Goal: Task Accomplishment & Management: Use online tool/utility

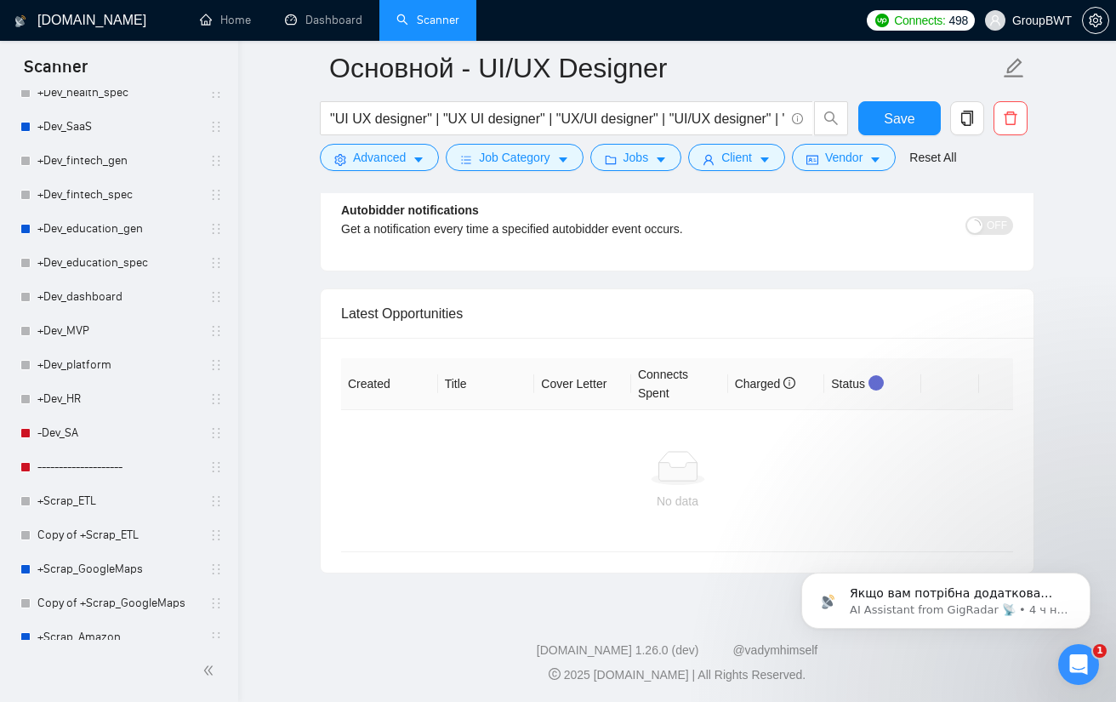
scroll to position [1678, 0]
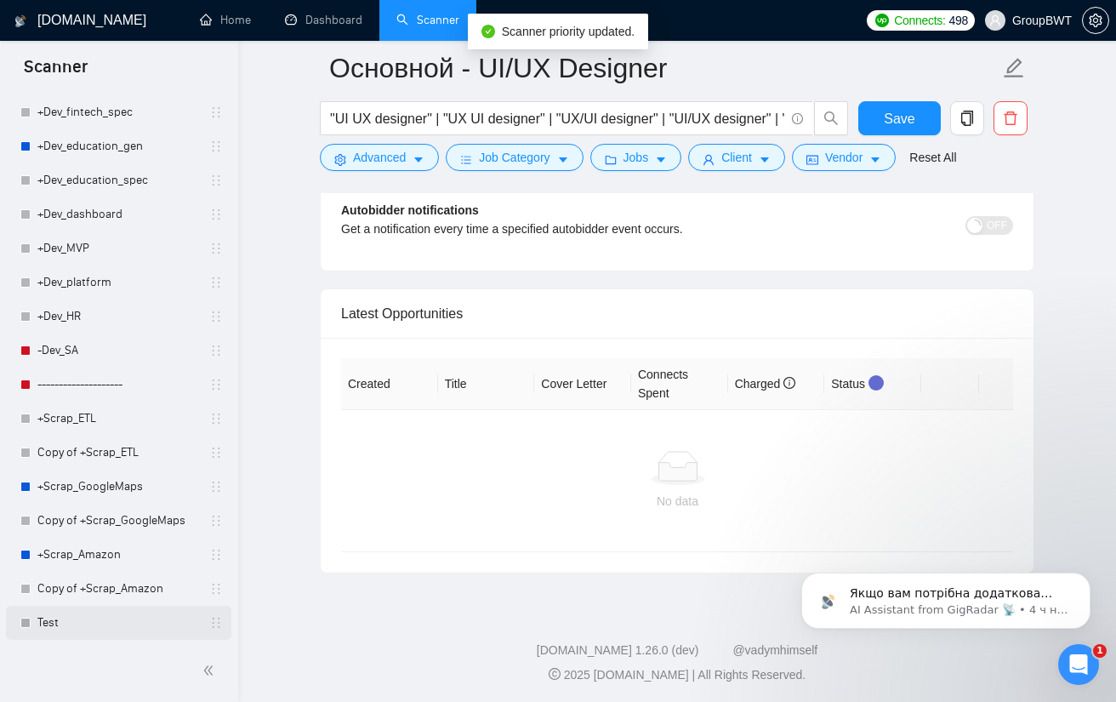
click at [123, 618] on link "Test" at bounding box center [118, 623] width 162 height 34
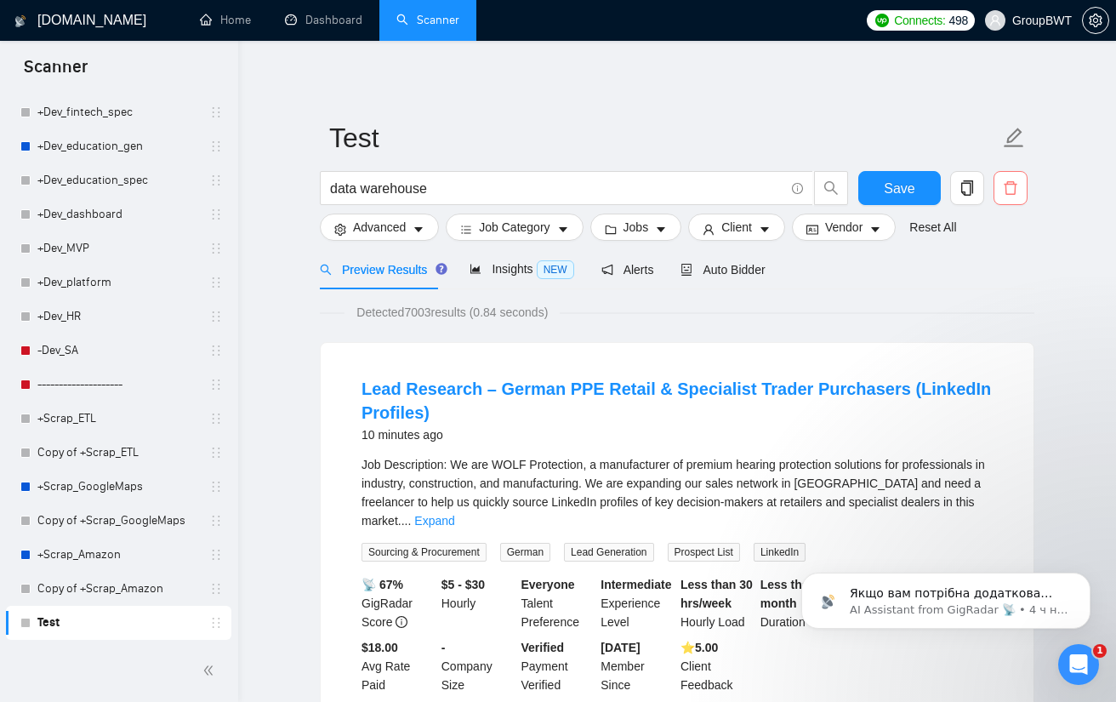
click at [1017, 186] on icon "delete" at bounding box center [1010, 187] width 15 height 15
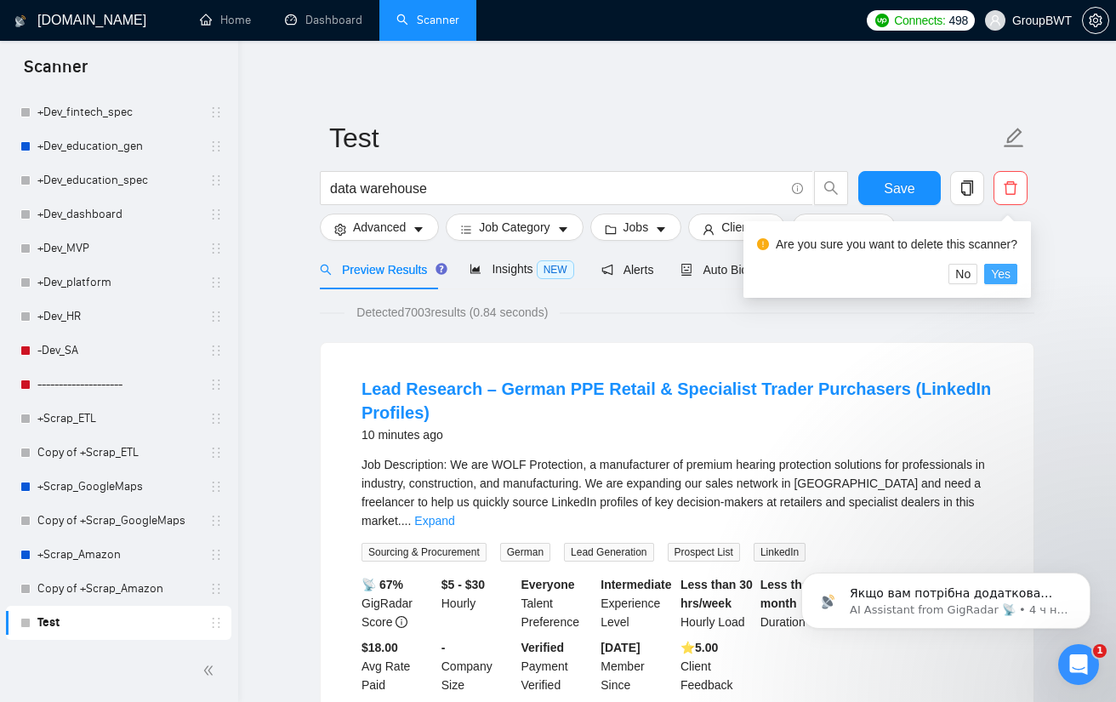
click at [1000, 279] on span "Yes" at bounding box center [1001, 274] width 20 height 19
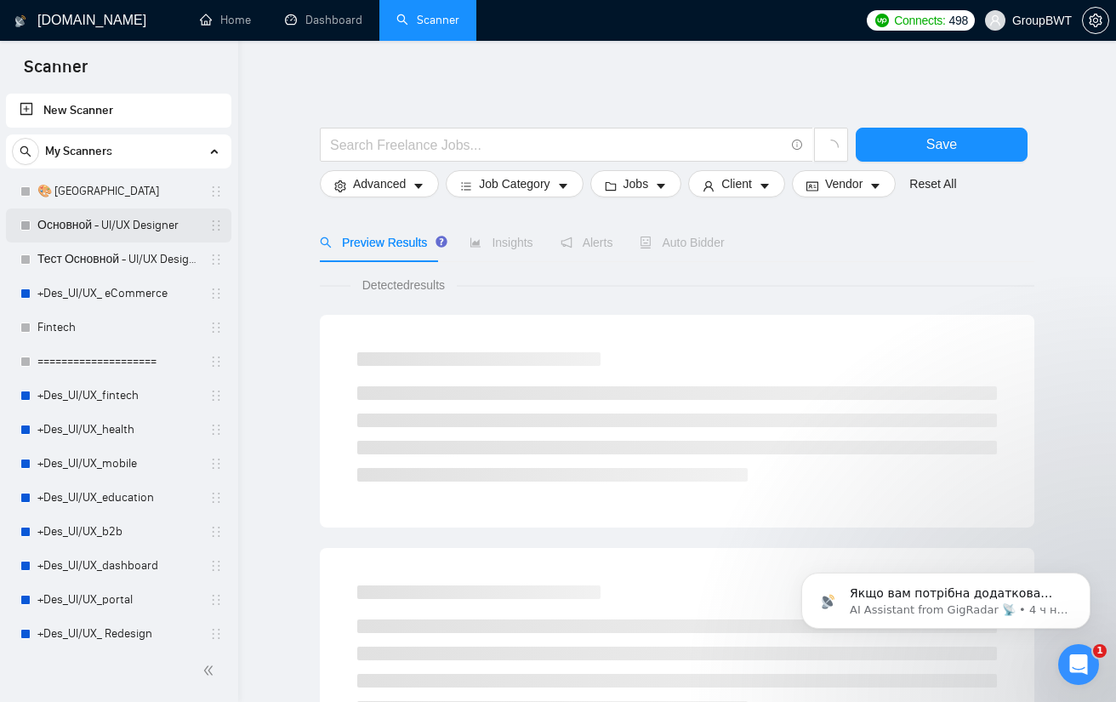
click at [111, 231] on link "Основной - UI/UX Designer" at bounding box center [118, 225] width 162 height 34
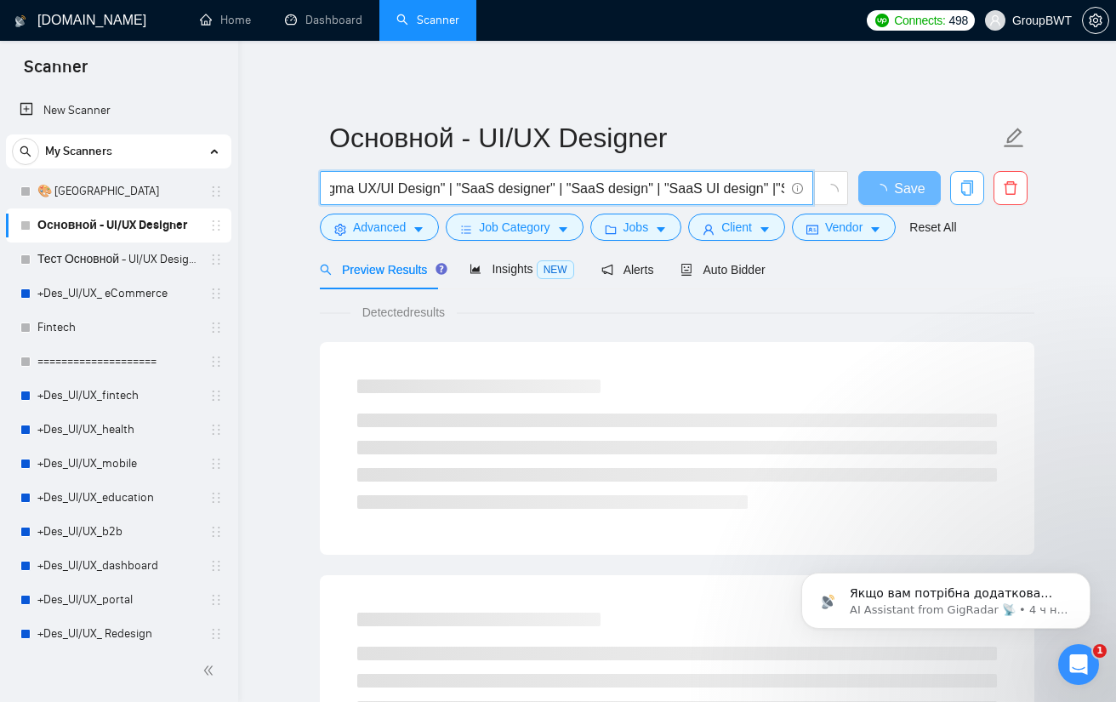
scroll to position [0, 5712]
drag, startPoint x: 730, startPoint y: 185, endPoint x: 915, endPoint y: 102, distance: 203.0
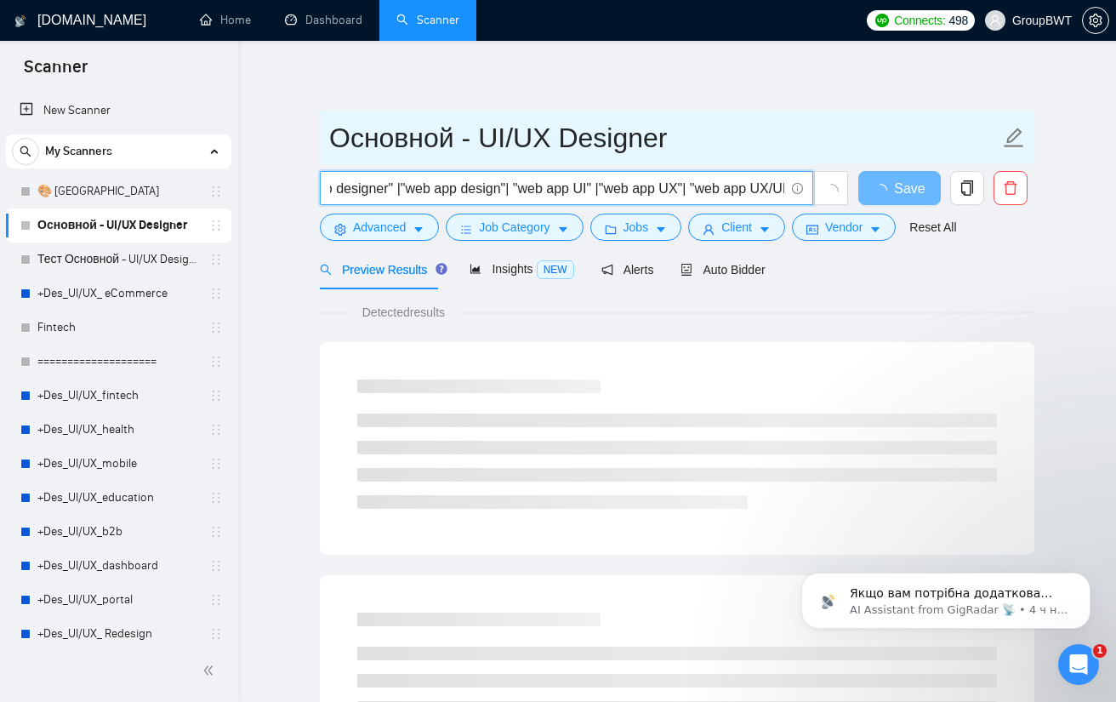
click at [828, 128] on input "Основной - UI/UX Designer" at bounding box center [664, 138] width 670 height 43
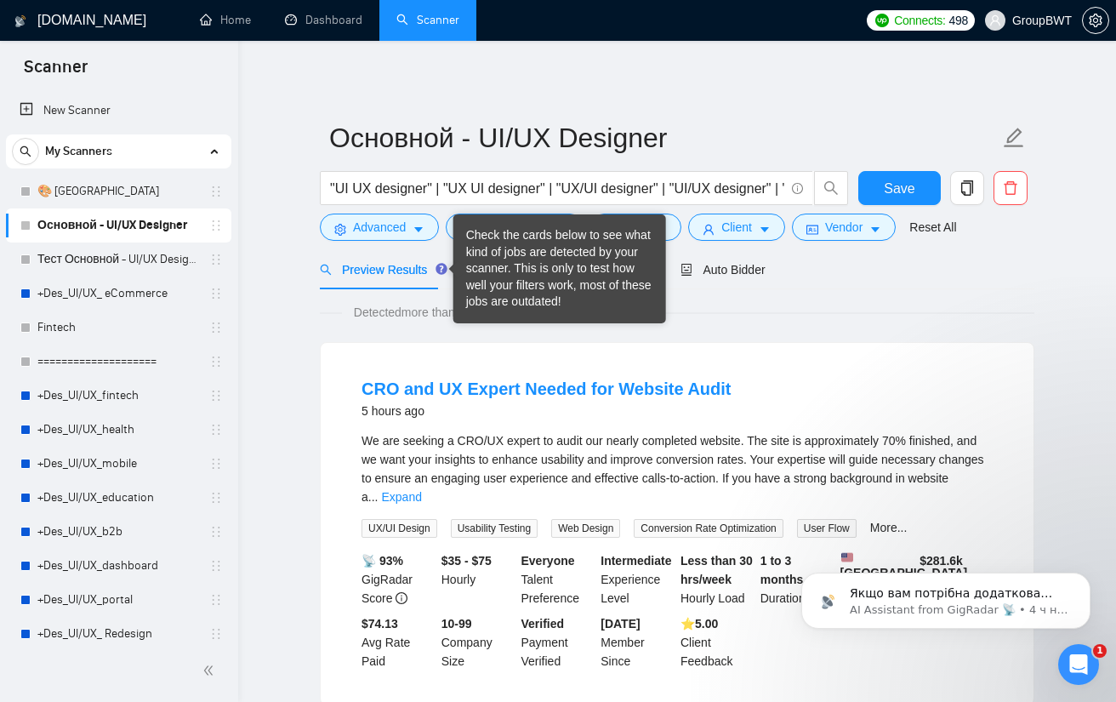
click at [485, 270] on div "Check the cards below to see what kind of jobs are detected by your scanner. Th…" at bounding box center [559, 268] width 187 height 83
click at [423, 320] on span "Detected more than 10000 results (3.72 seconds)" at bounding box center [480, 312] width 276 height 19
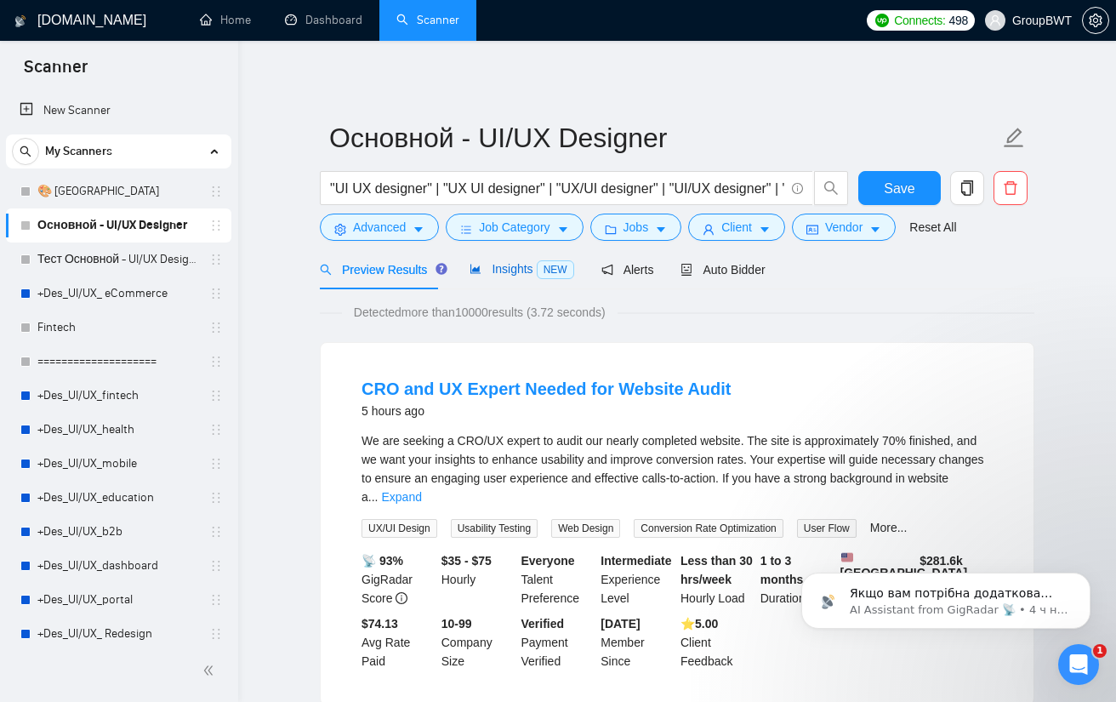
click at [495, 278] on div "Insights NEW" at bounding box center [522, 269] width 104 height 20
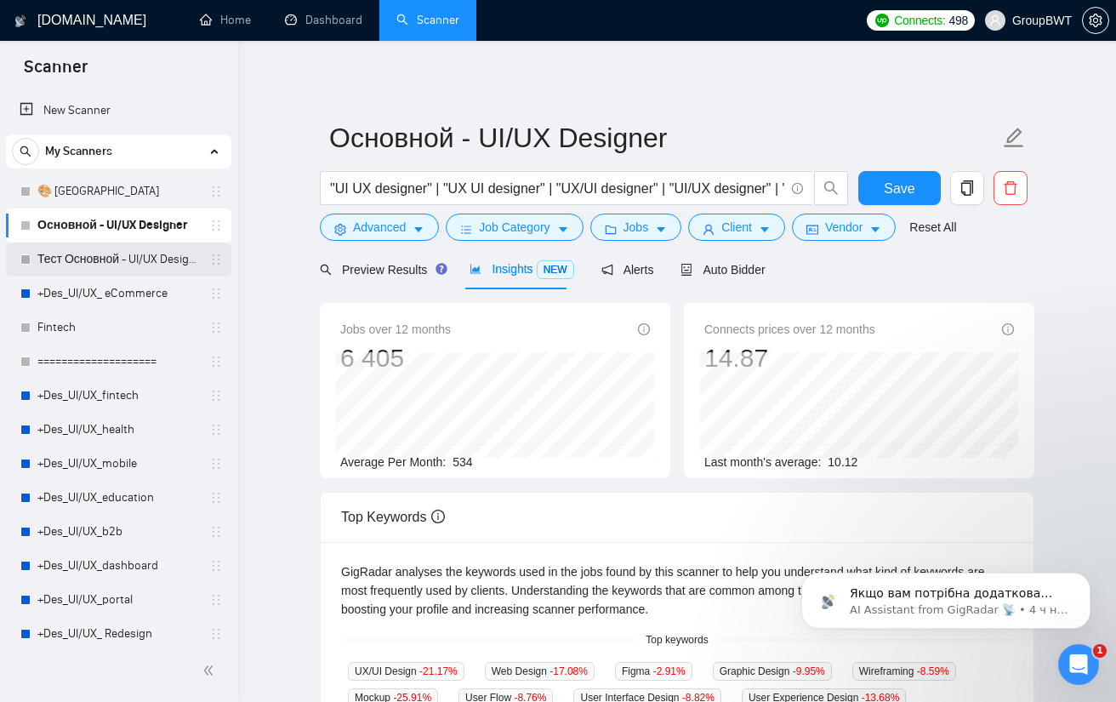
click at [99, 257] on link "Тест Основной - UI/UX Designer" at bounding box center [118, 259] width 162 height 34
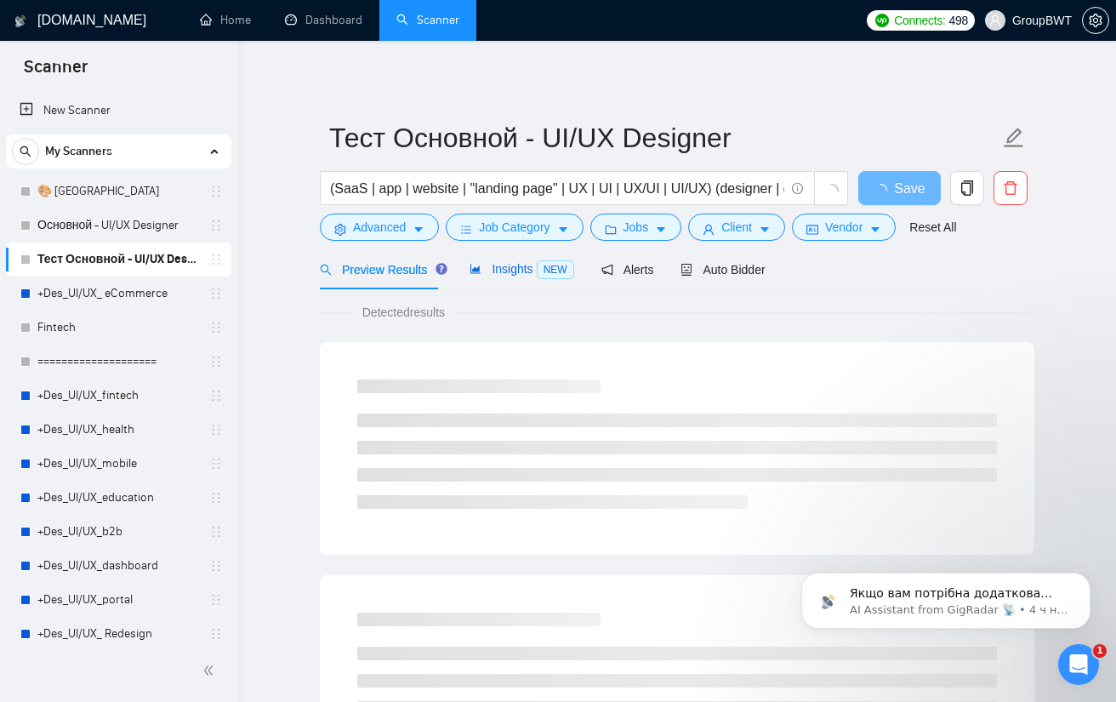
click at [522, 273] on span "Insights NEW" at bounding box center [522, 269] width 104 height 14
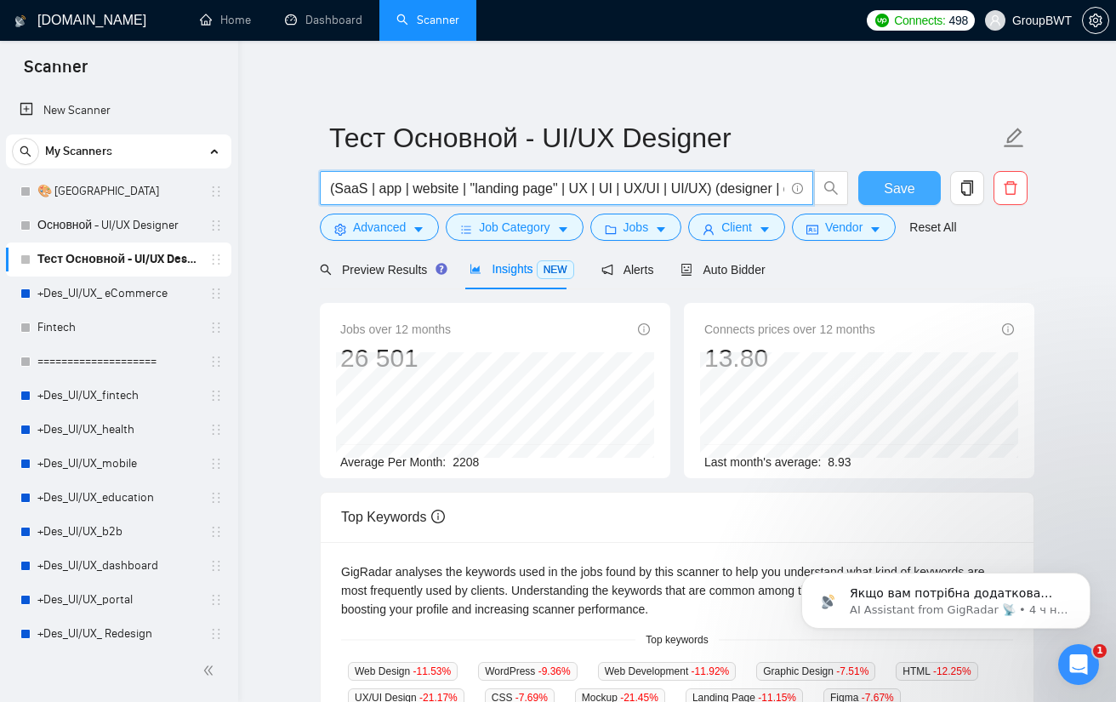
scroll to position [0, 31]
drag, startPoint x: 730, startPoint y: 183, endPoint x: 979, endPoint y: 219, distance: 251.8
click at [1053, 225] on main "Тест Основной - UI/UX Designer (SaaS | app | website | "landing page" | UX | UI…" at bounding box center [676, 634] width 823 height 1133
click at [660, 191] on input "(SaaS | app | website | "landing page" | UX | UI | UX/UI | UI/UX) (designer | d…" at bounding box center [557, 188] width 454 height 21
drag, startPoint x: 687, startPoint y: 181, endPoint x: 966, endPoint y: 202, distance: 279.8
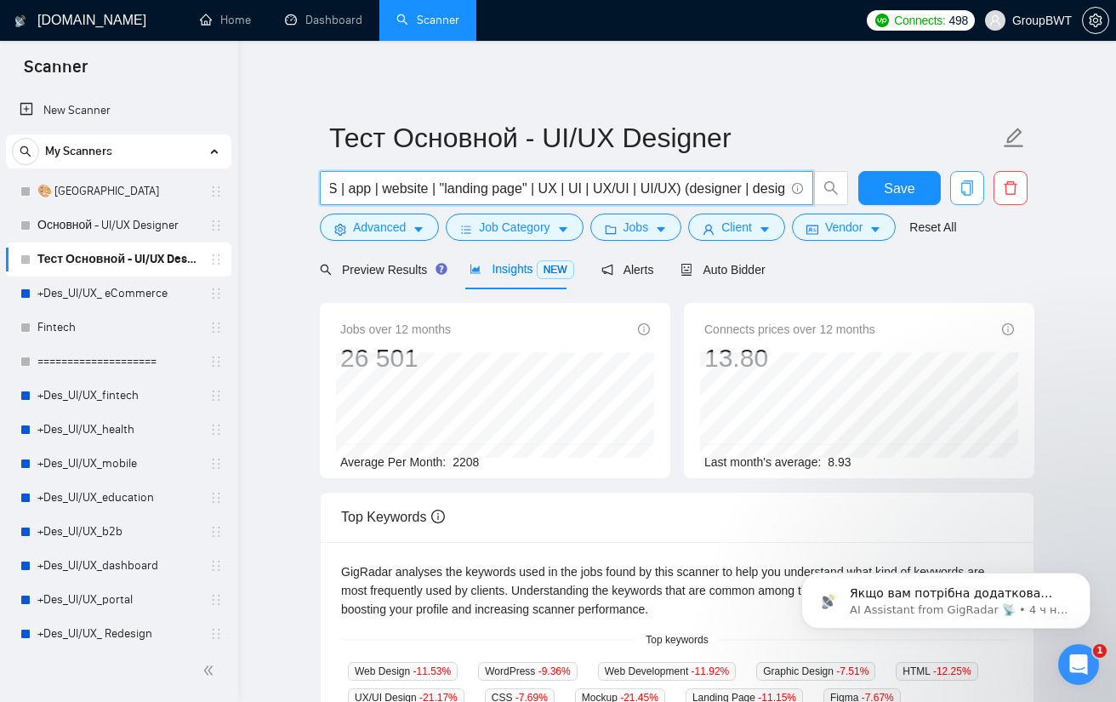
click at [975, 197] on div "(SaaS | app | website | "landing page" | UX | UI | UX/UI | UI/UX) (designer | d…" at bounding box center [673, 192] width 715 height 43
click at [476, 196] on input "(SaaS | app | website | "landing page" | UX | UI | UX/UI | UI/UX) (designer | d…" at bounding box center [557, 188] width 454 height 21
click at [93, 234] on link "Основной - UI/UX Designer" at bounding box center [118, 225] width 162 height 34
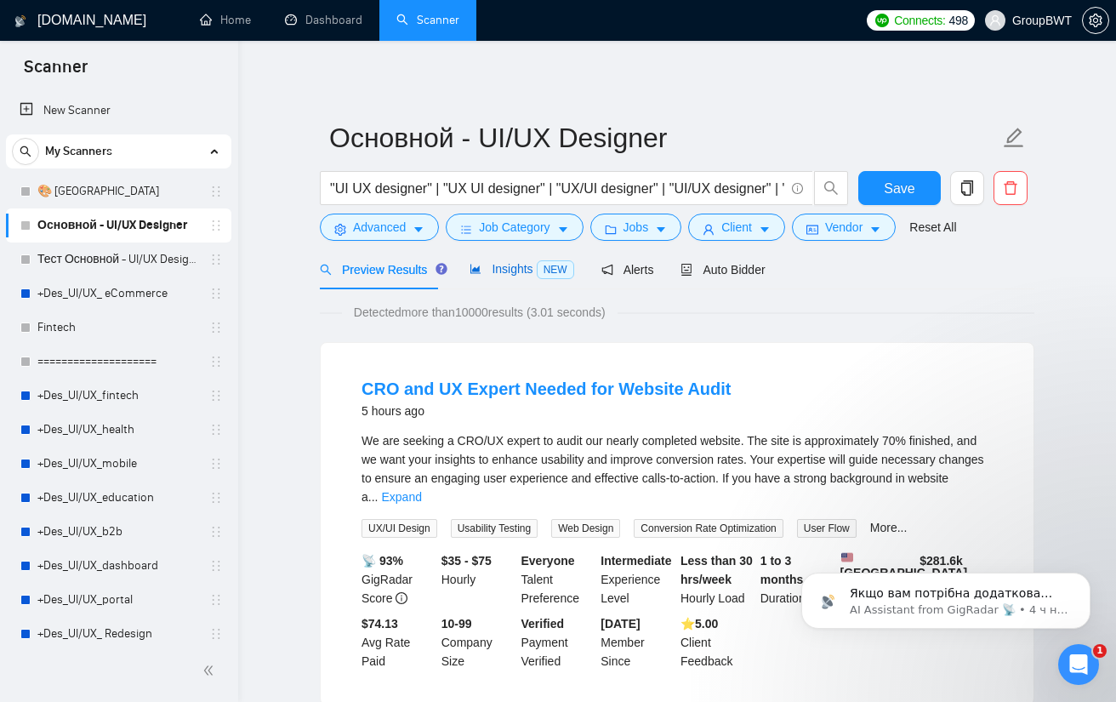
click at [496, 273] on span "Insights NEW" at bounding box center [522, 269] width 104 height 14
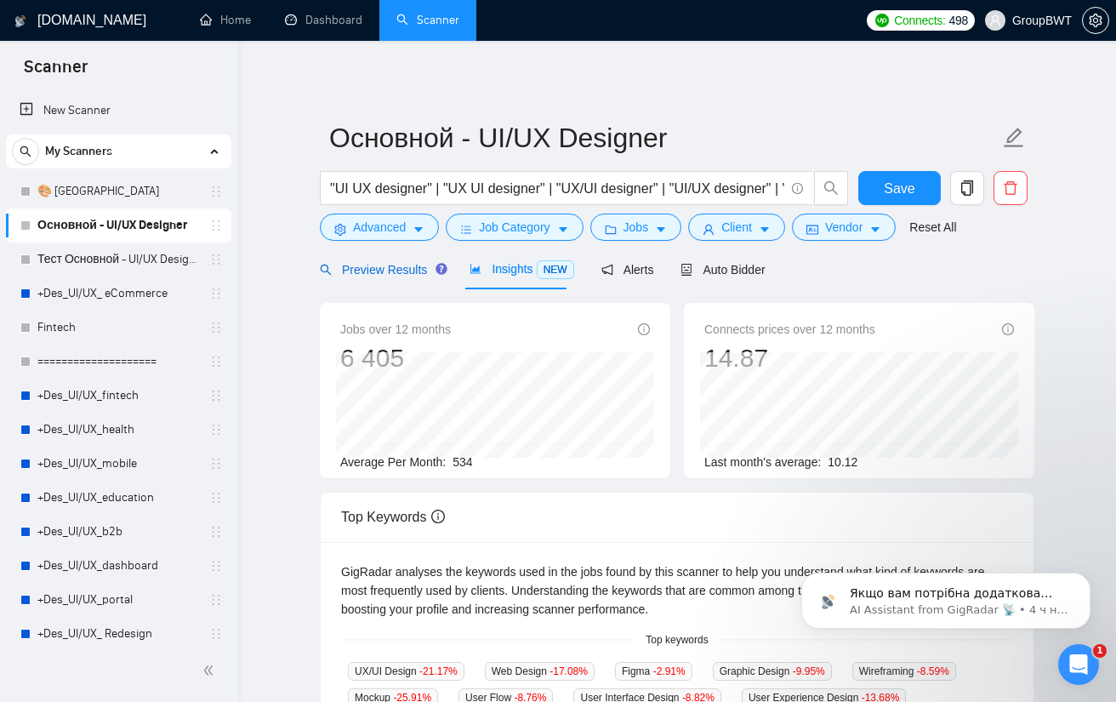
click at [394, 271] on span "Preview Results" at bounding box center [381, 270] width 123 height 14
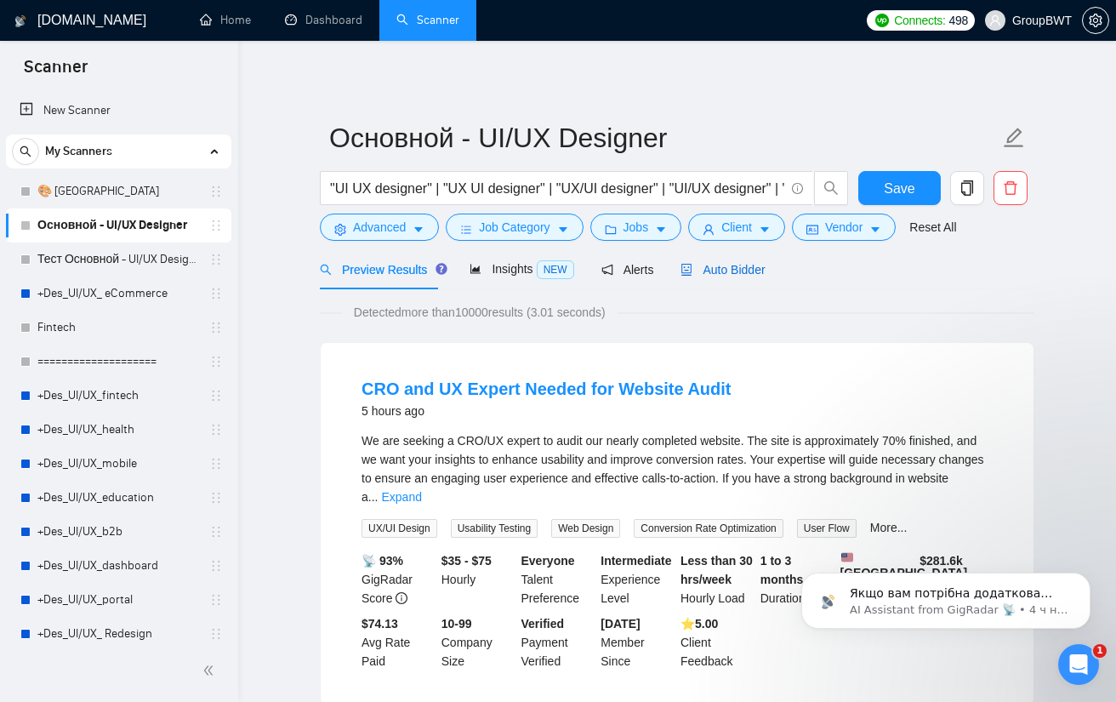
click at [720, 270] on span "Auto Bidder" at bounding box center [723, 270] width 84 height 14
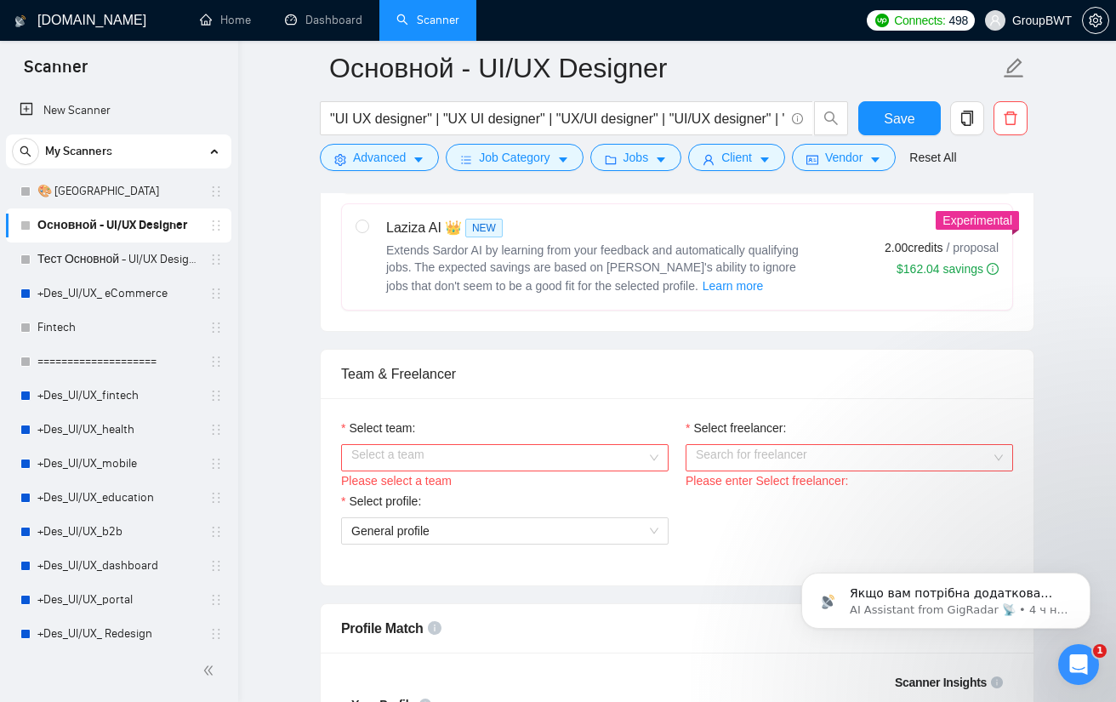
scroll to position [766, 0]
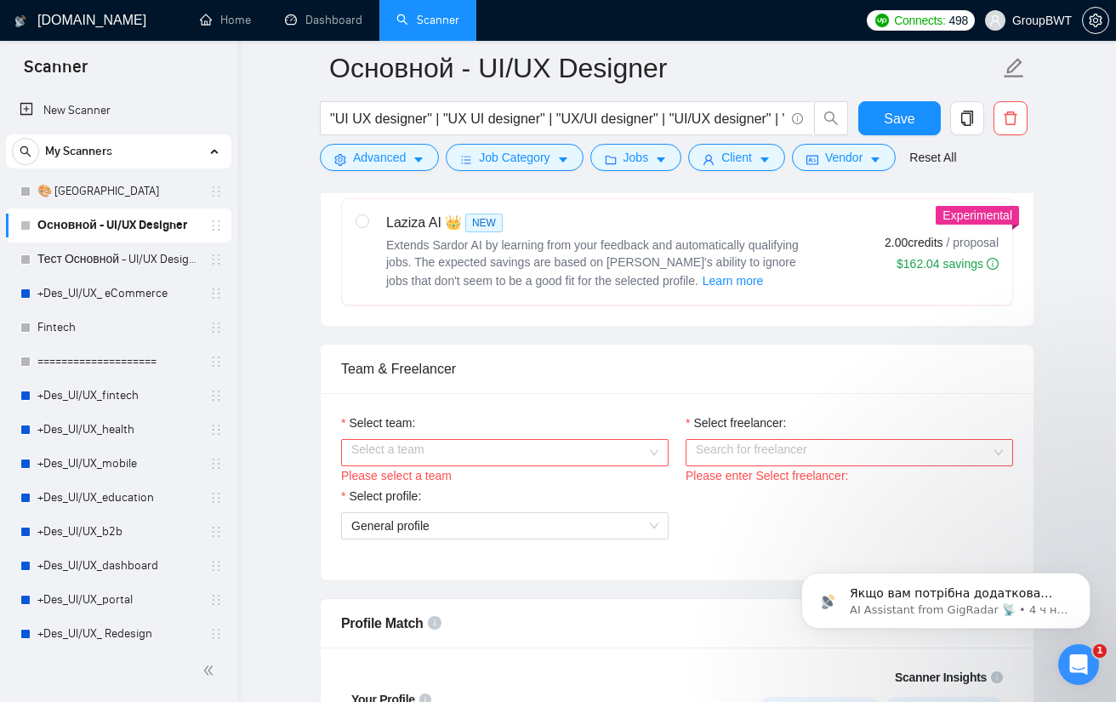
click at [553, 443] on input "Select team:" at bounding box center [498, 453] width 295 height 26
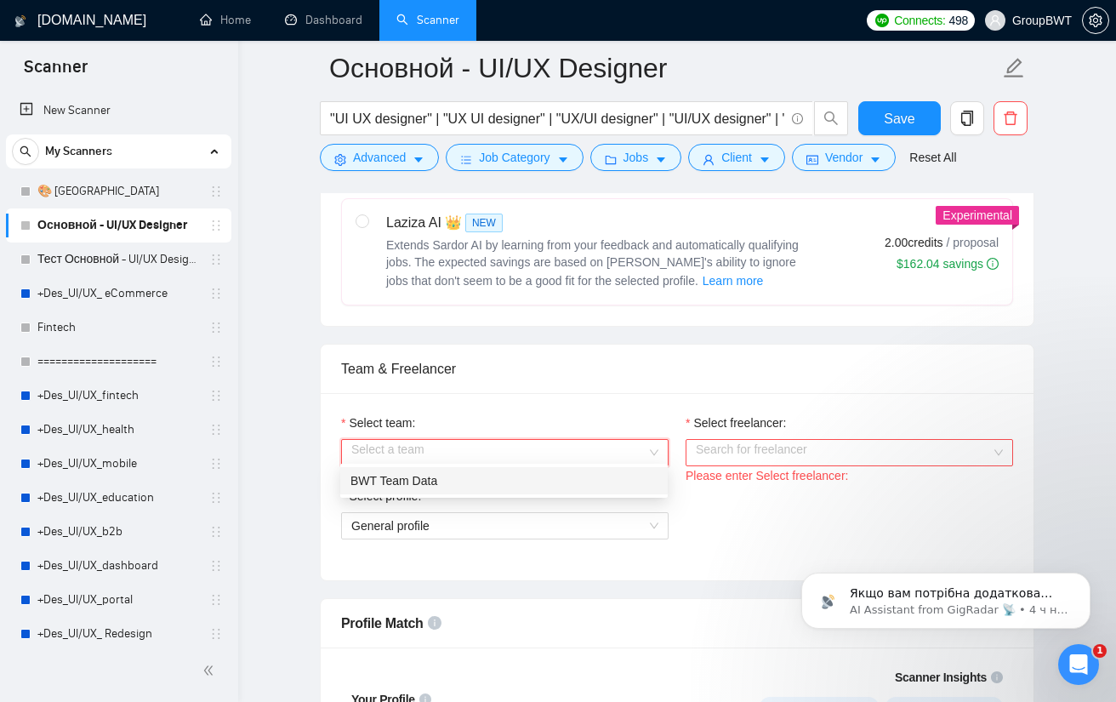
click at [476, 480] on div "BWT Team Data" at bounding box center [503, 480] width 307 height 19
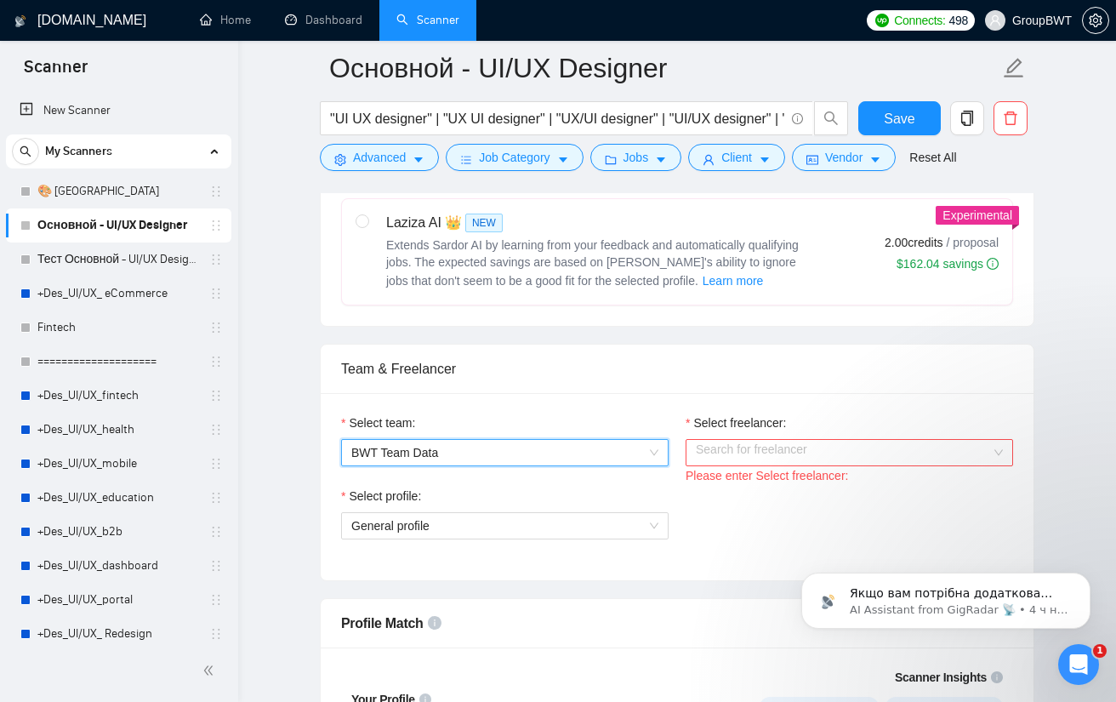
click at [778, 440] on input "Select freelancer:" at bounding box center [843, 453] width 295 height 26
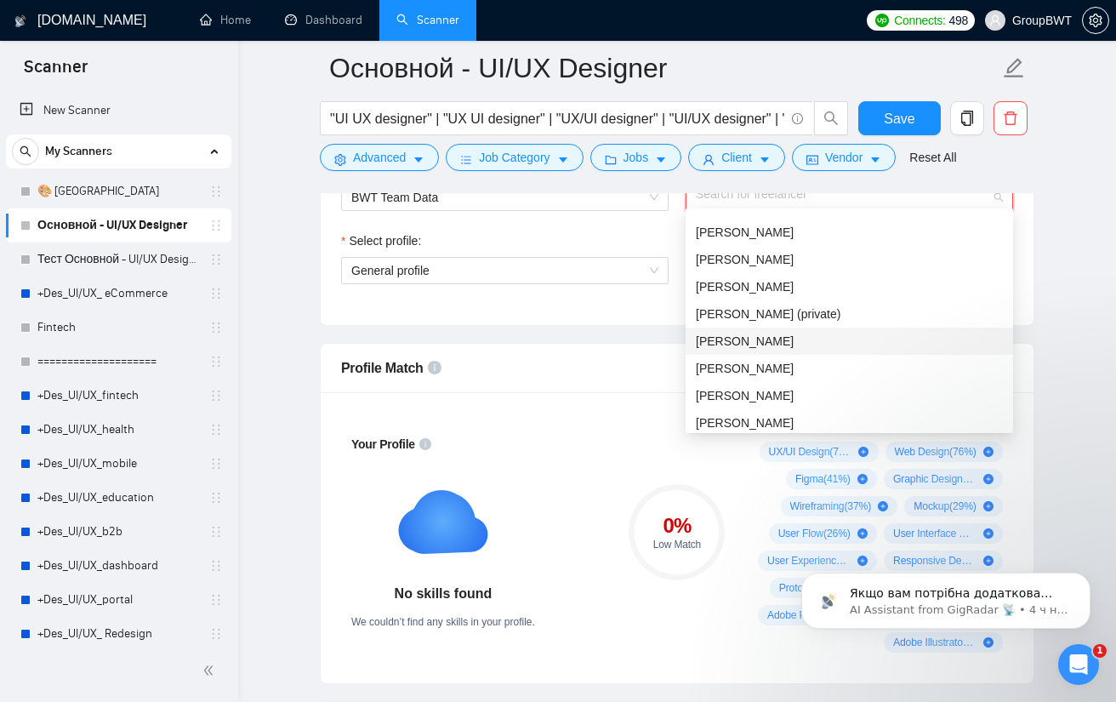
scroll to position [44, 0]
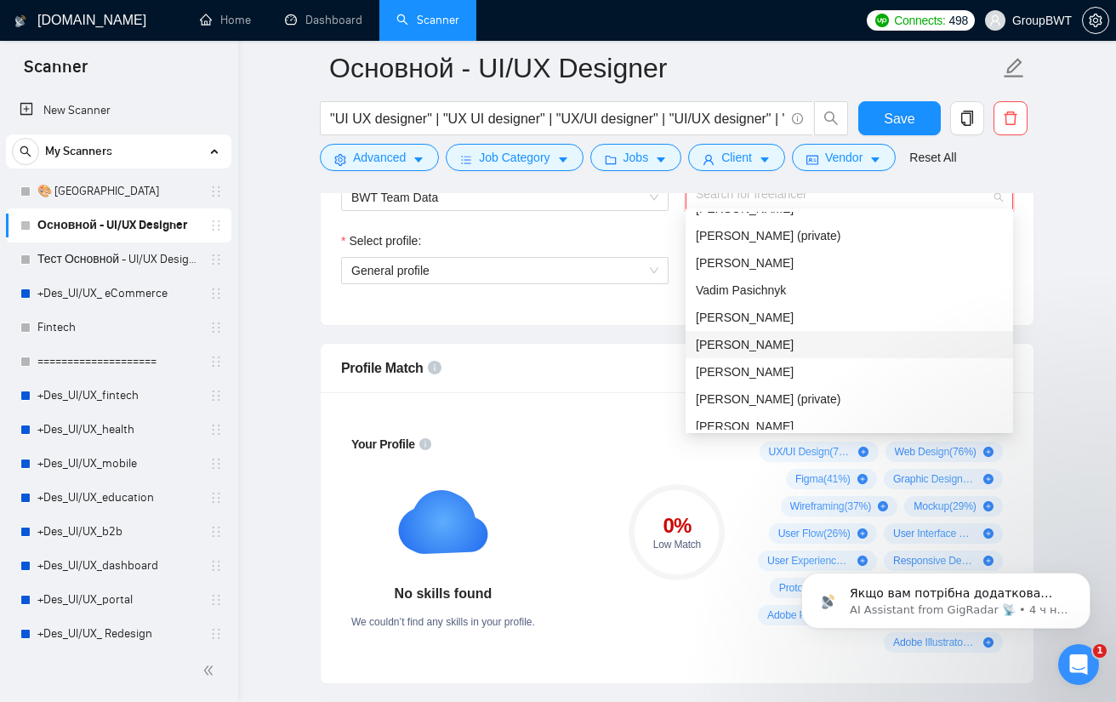
click at [761, 345] on span "Sofiia Katalandze" at bounding box center [745, 345] width 98 height 14
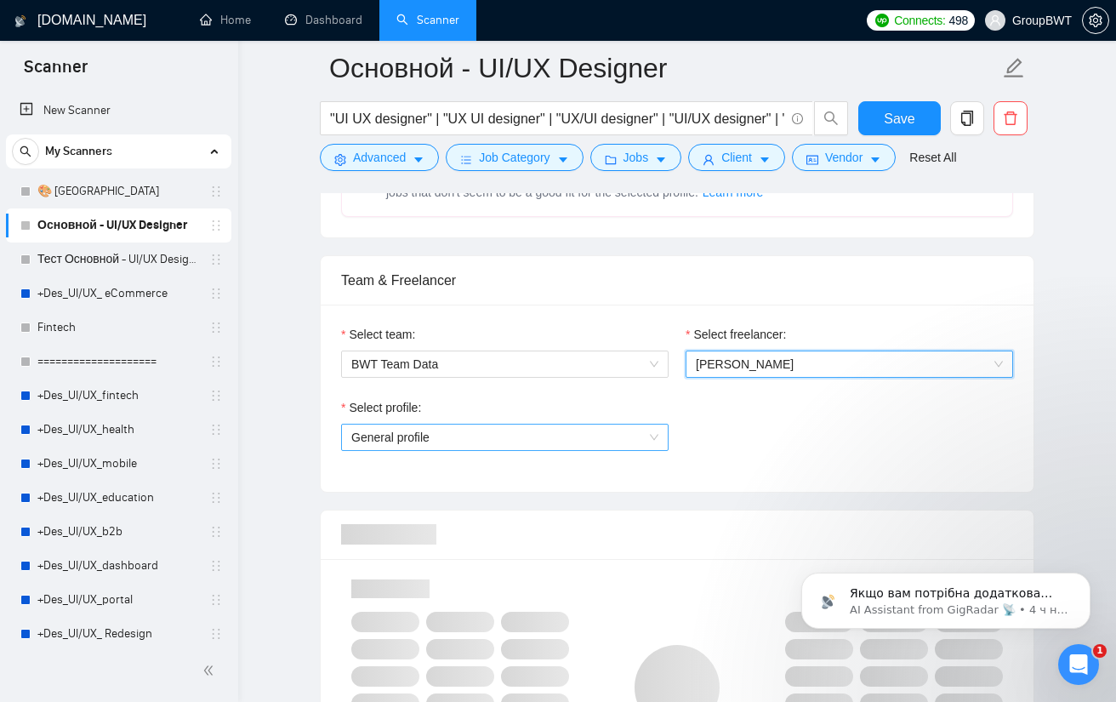
scroll to position [851, 0]
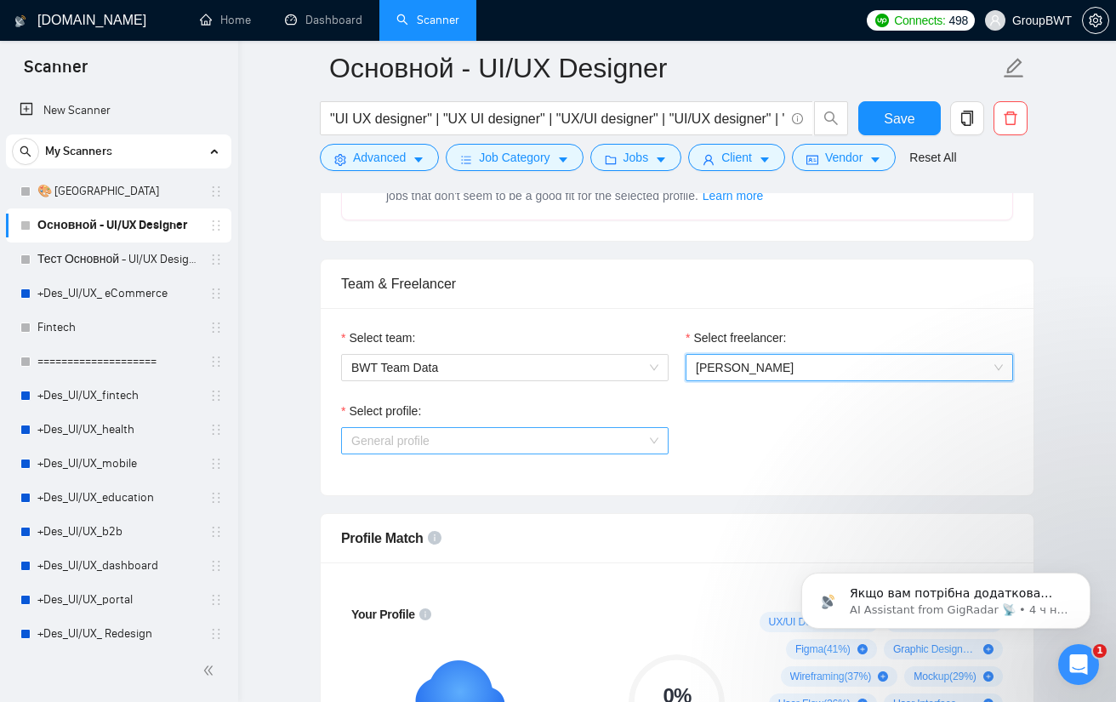
click at [550, 435] on span "General profile" at bounding box center [504, 441] width 307 height 26
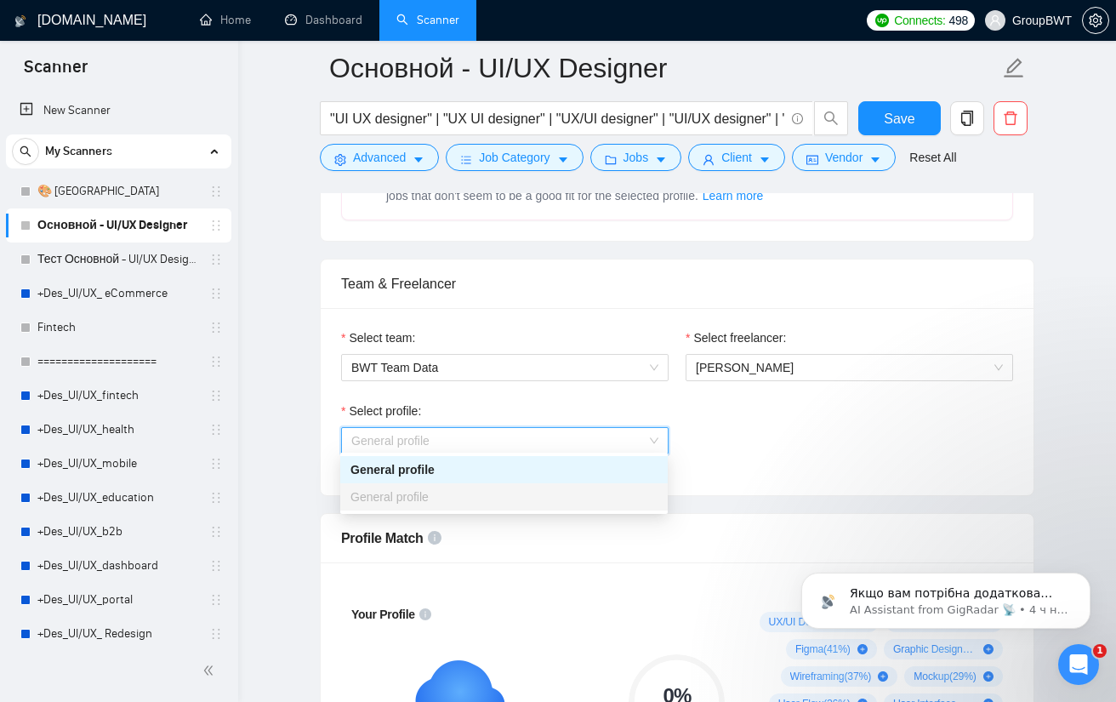
click at [630, 435] on span "General profile" at bounding box center [504, 441] width 307 height 26
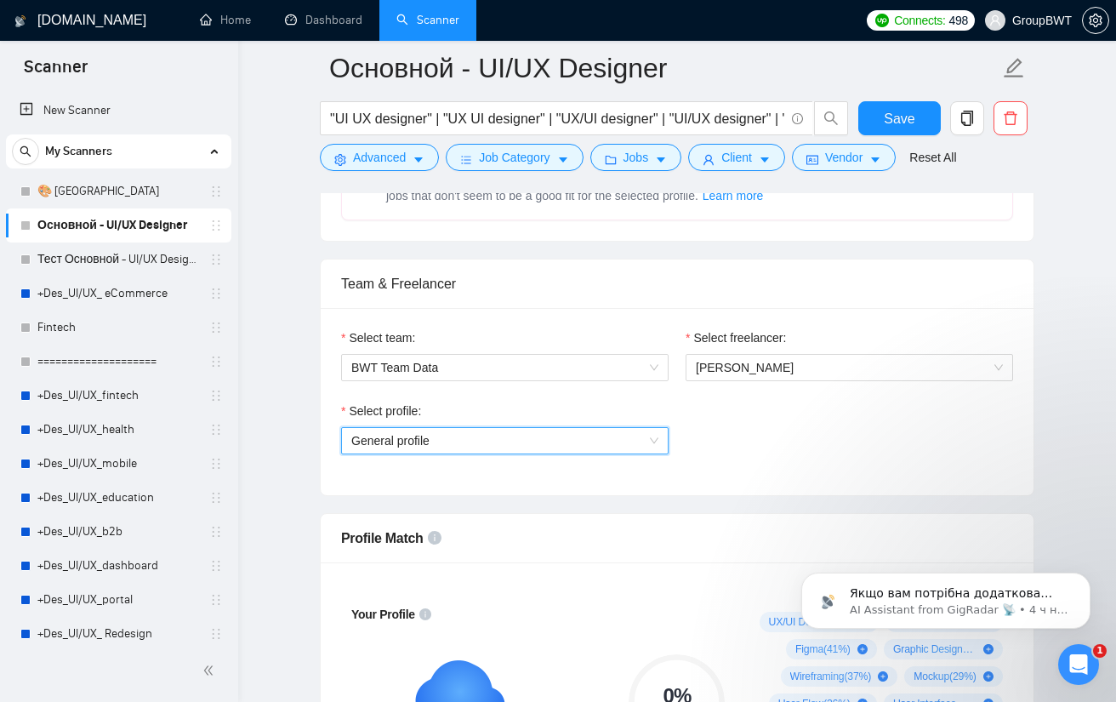
click at [655, 433] on span "General profile" at bounding box center [504, 441] width 307 height 26
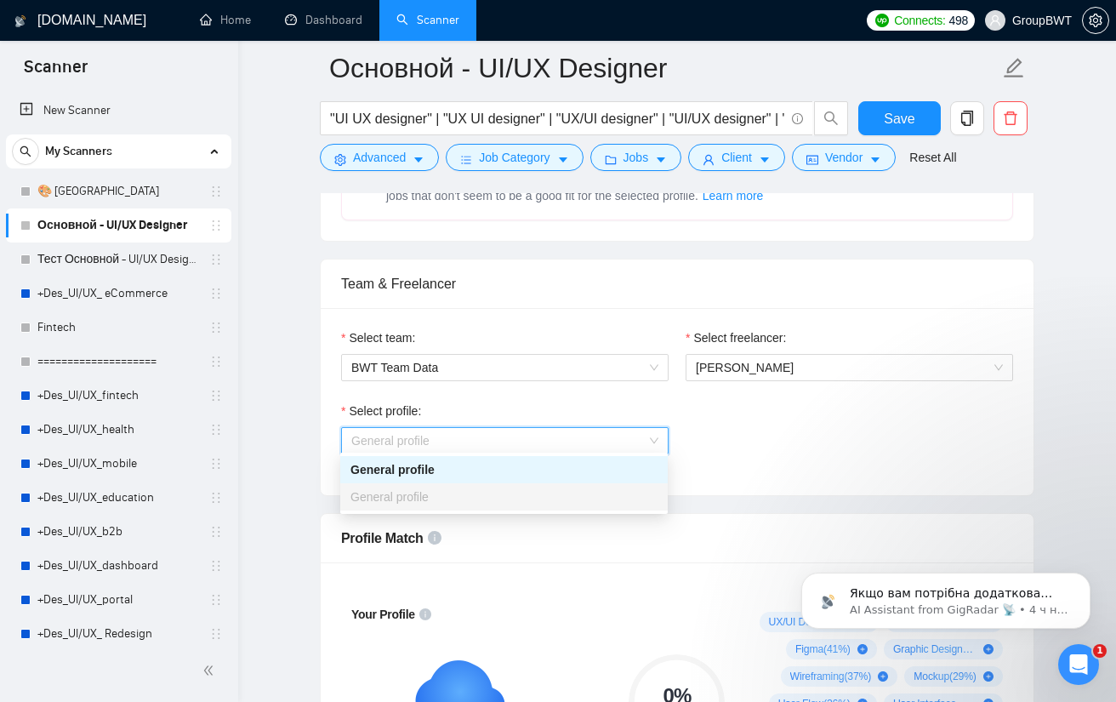
click at [655, 433] on span "General profile" at bounding box center [504, 441] width 307 height 26
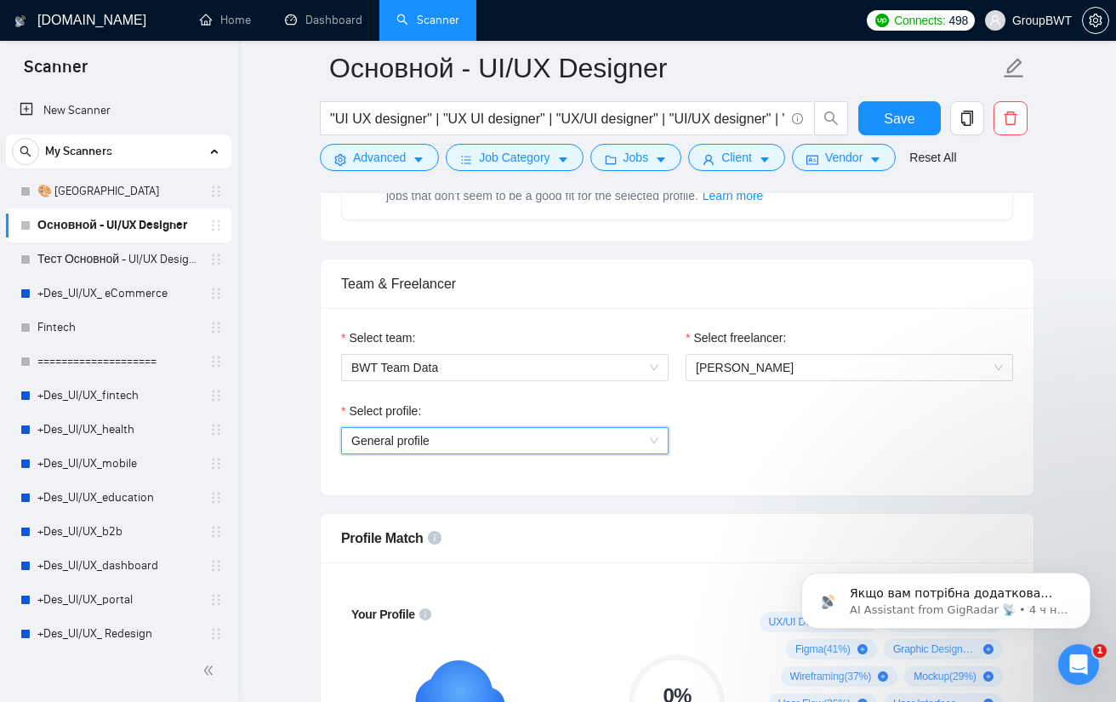
click at [749, 423] on div "Select profile: General profile General profile" at bounding box center [677, 438] width 689 height 73
click at [609, 432] on span "General profile" at bounding box center [504, 441] width 307 height 26
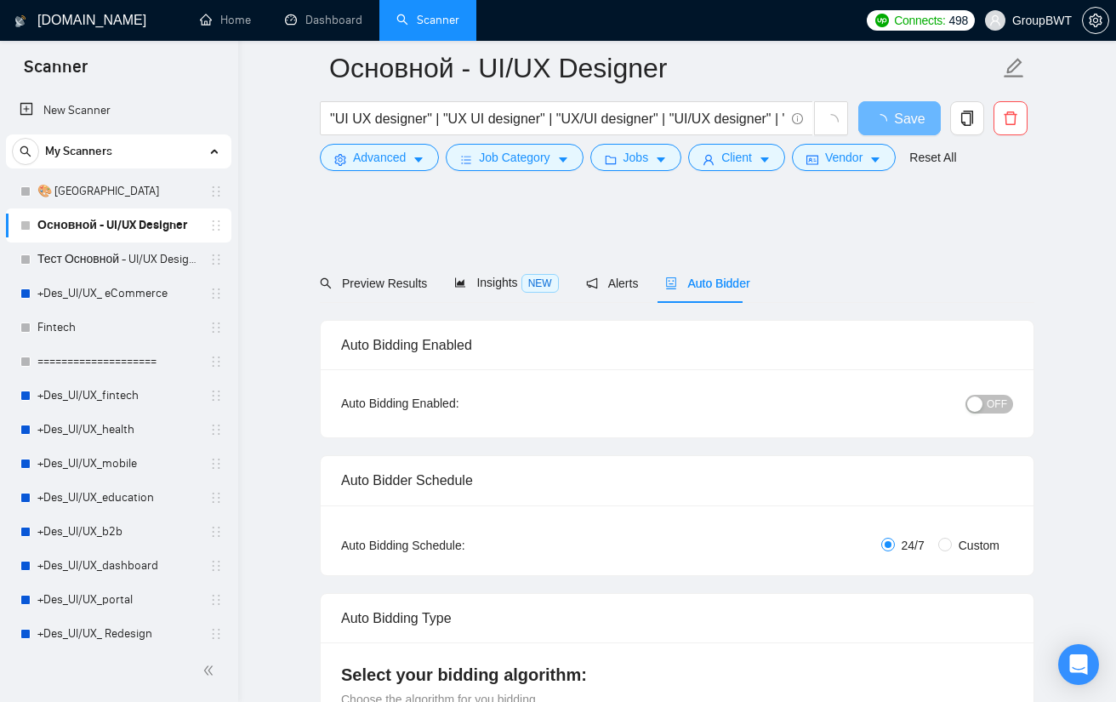
scroll to position [851, 0]
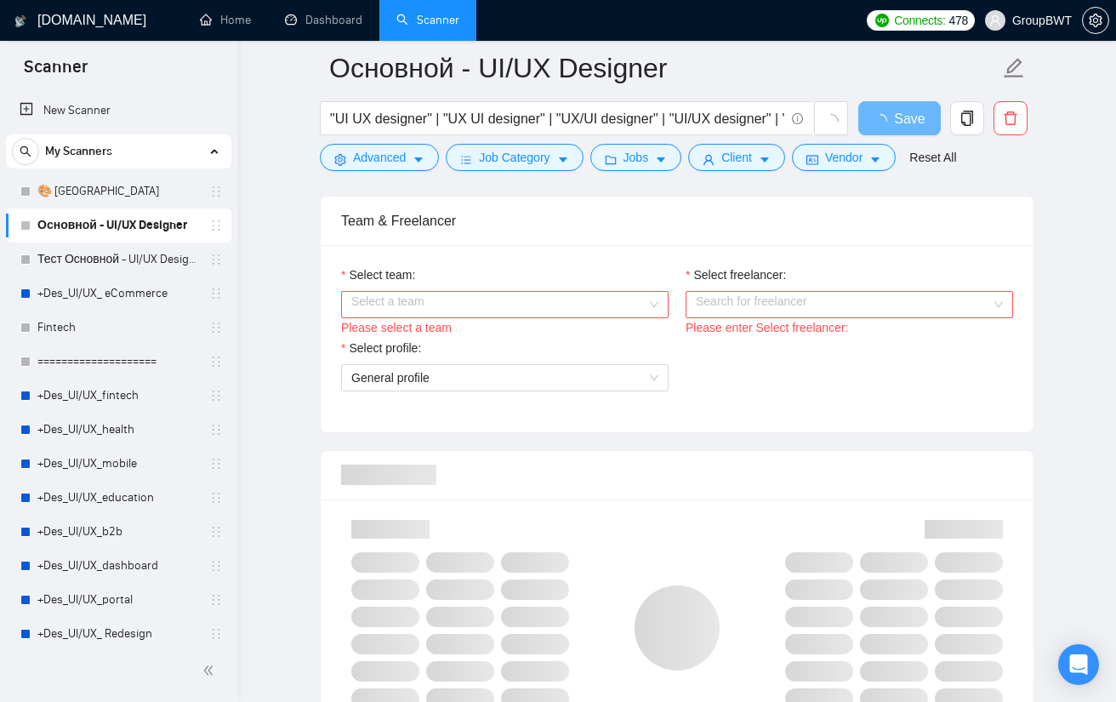
click at [566, 309] on input "Select team:" at bounding box center [498, 305] width 295 height 26
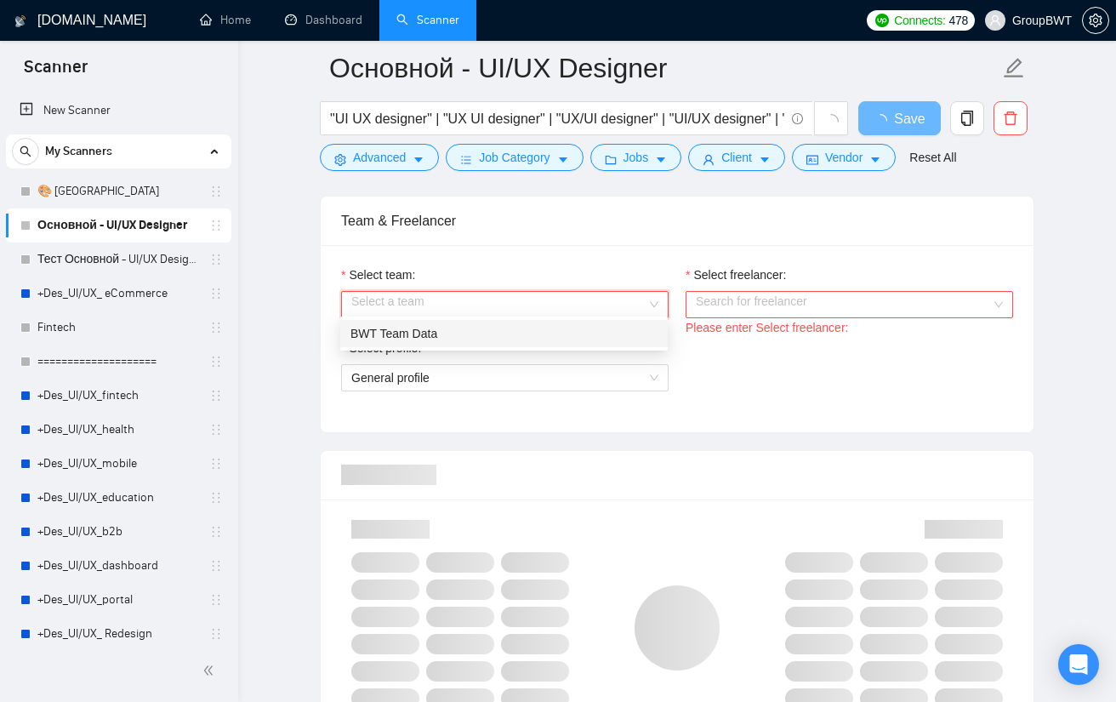
click at [526, 330] on div "BWT Team Data" at bounding box center [503, 333] width 307 height 19
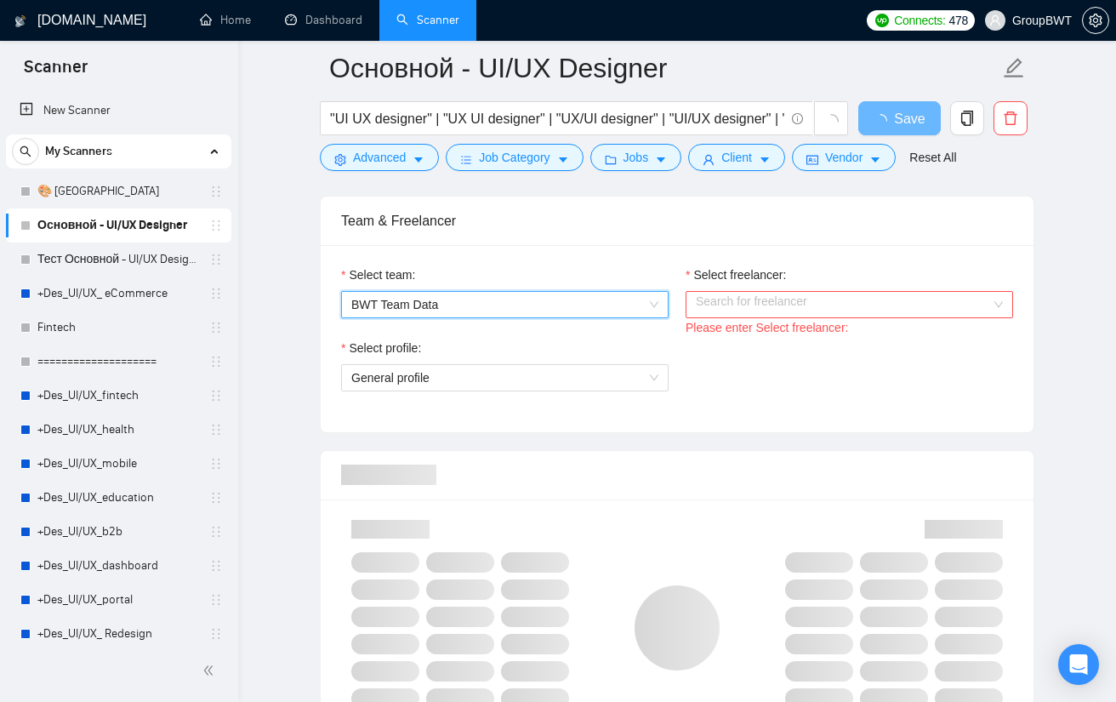
click at [761, 302] on input "Select freelancer:" at bounding box center [843, 305] width 295 height 26
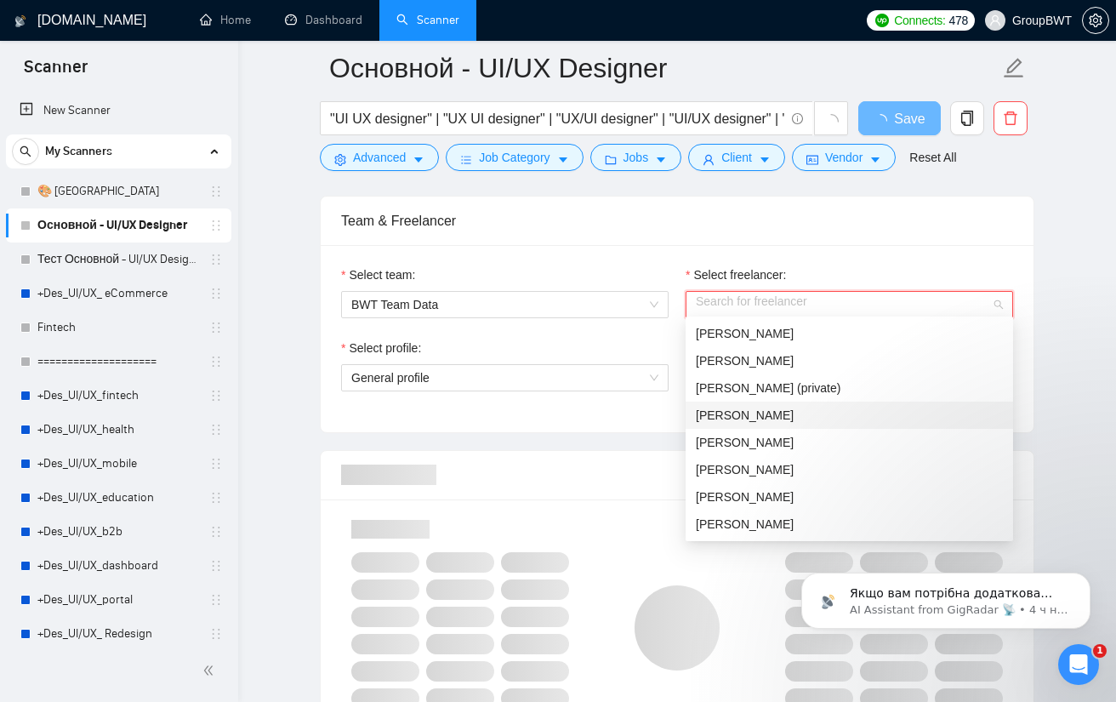
scroll to position [0, 0]
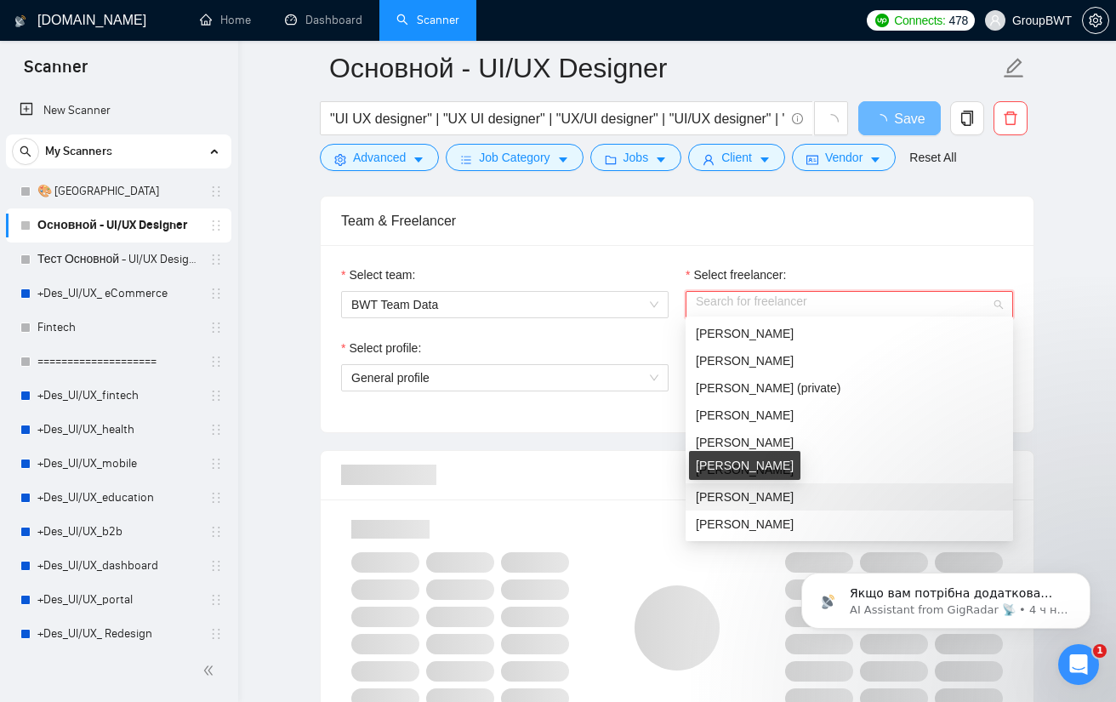
click at [723, 498] on span "[PERSON_NAME]" at bounding box center [745, 497] width 98 height 14
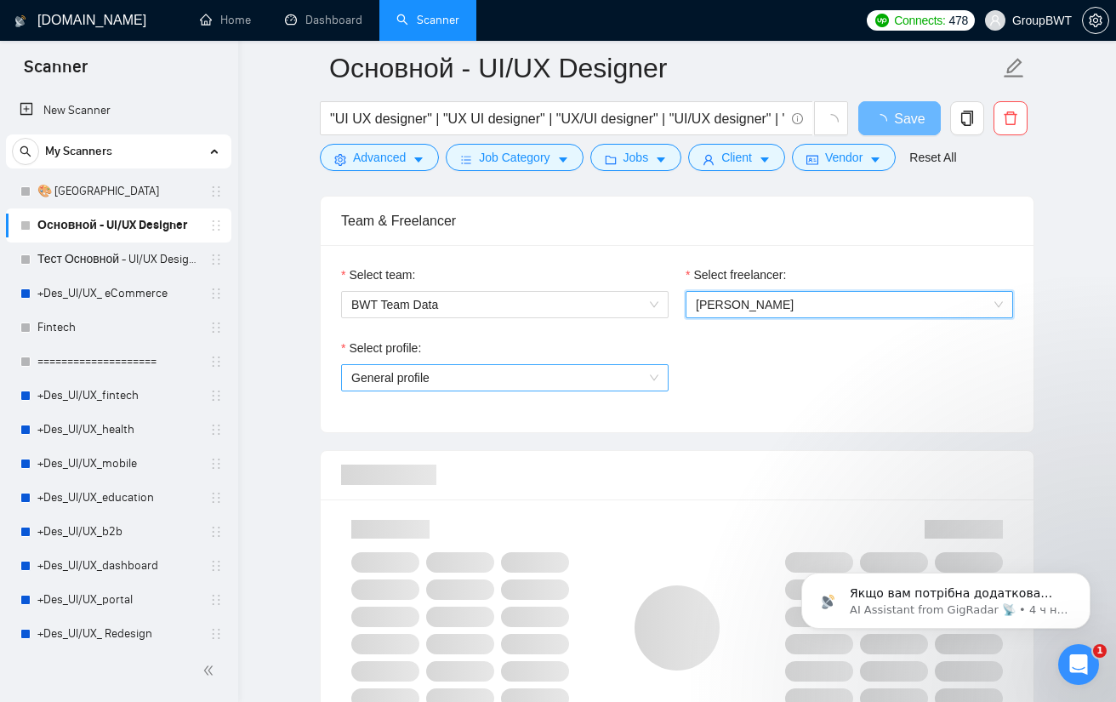
click at [550, 365] on span "General profile" at bounding box center [504, 378] width 307 height 26
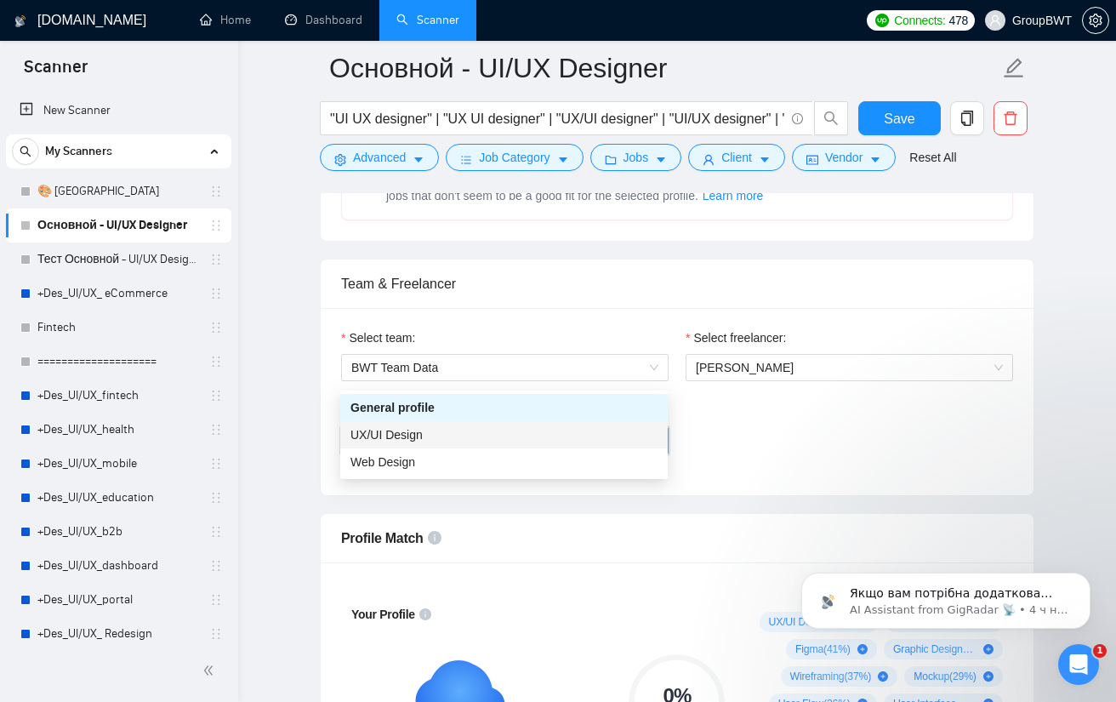
click at [496, 440] on div "UX/UI Design" at bounding box center [503, 434] width 307 height 19
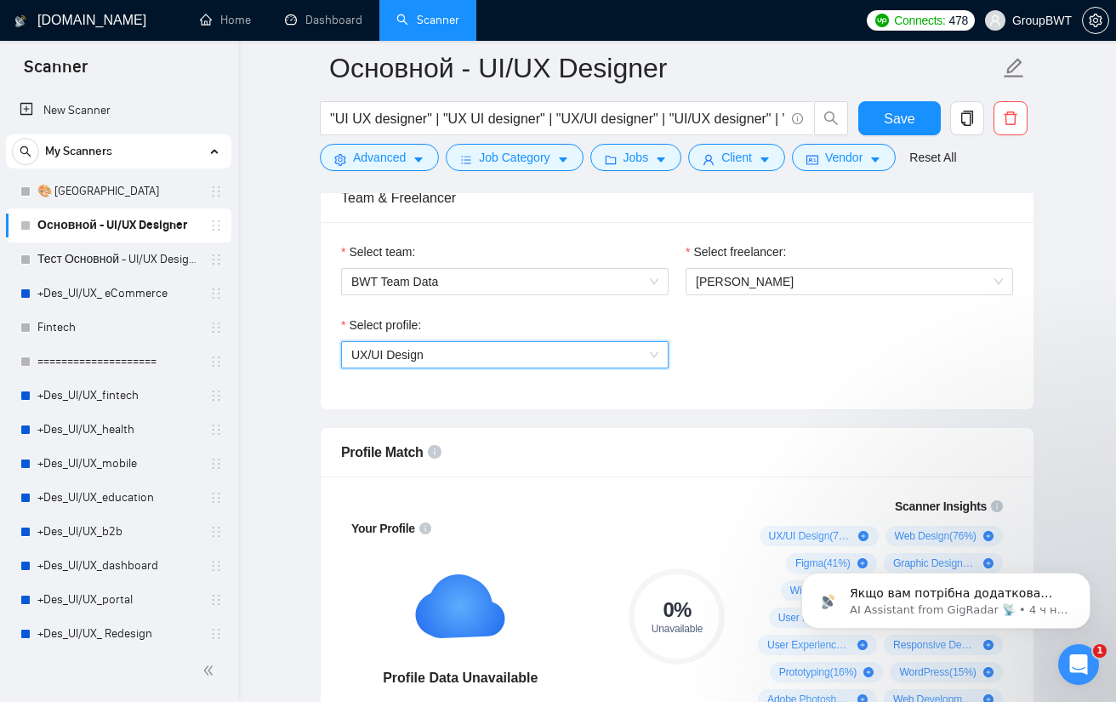
scroll to position [936, 0]
click at [616, 343] on span "UX/UI Design" at bounding box center [504, 356] width 307 height 26
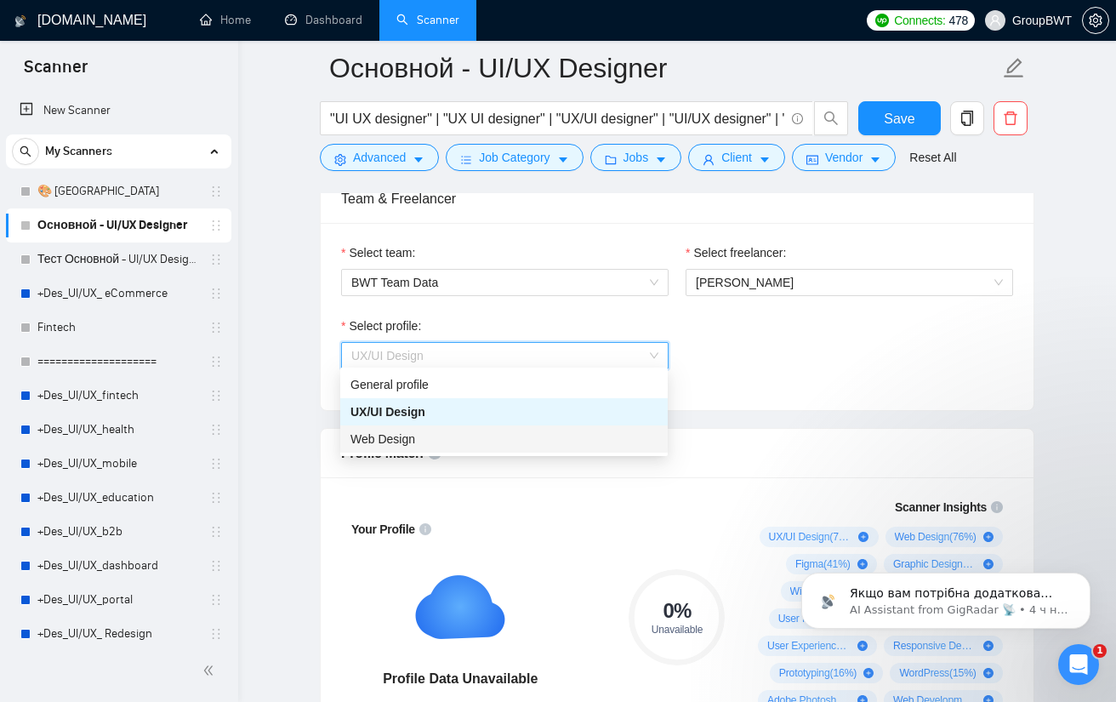
click at [493, 442] on div "Web Design" at bounding box center [503, 439] width 307 height 19
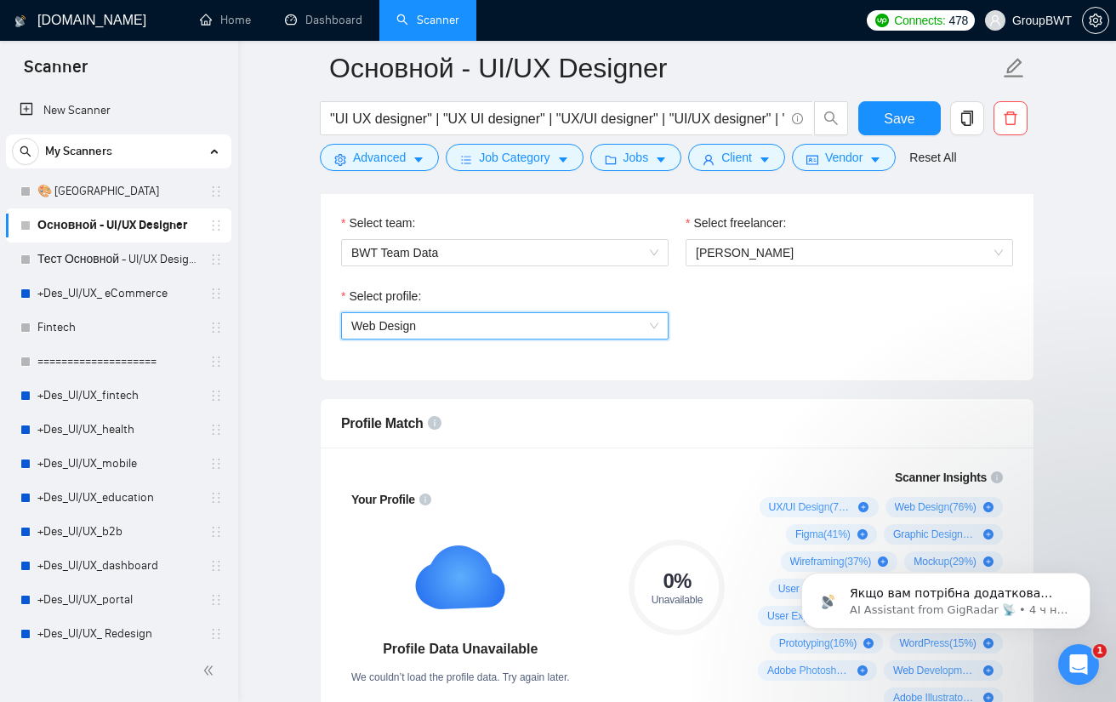
scroll to position [1021, 0]
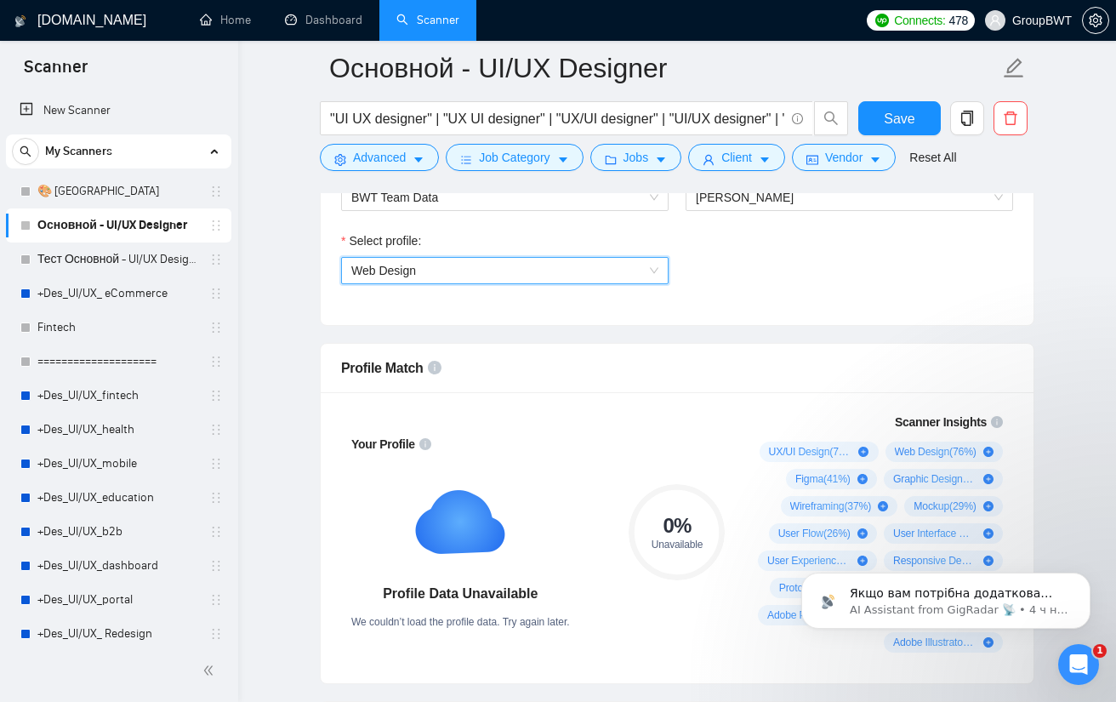
click at [829, 289] on div "Select profile: 1044578476142100494 Web Design" at bounding box center [677, 267] width 689 height 73
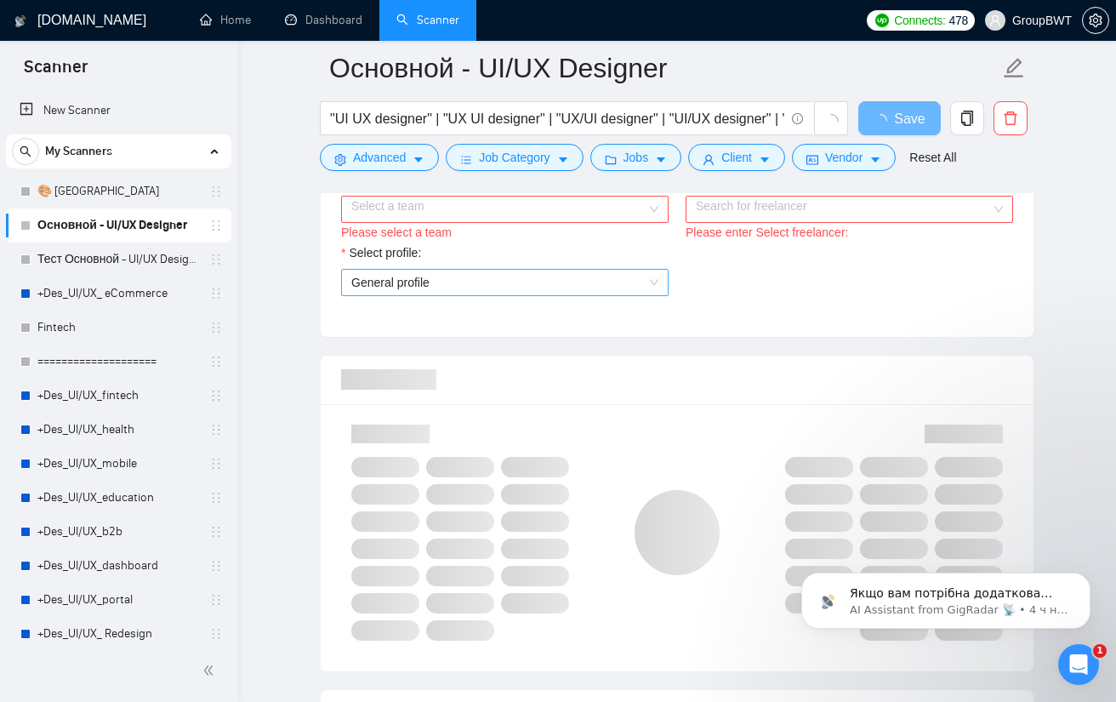
scroll to position [936, 0]
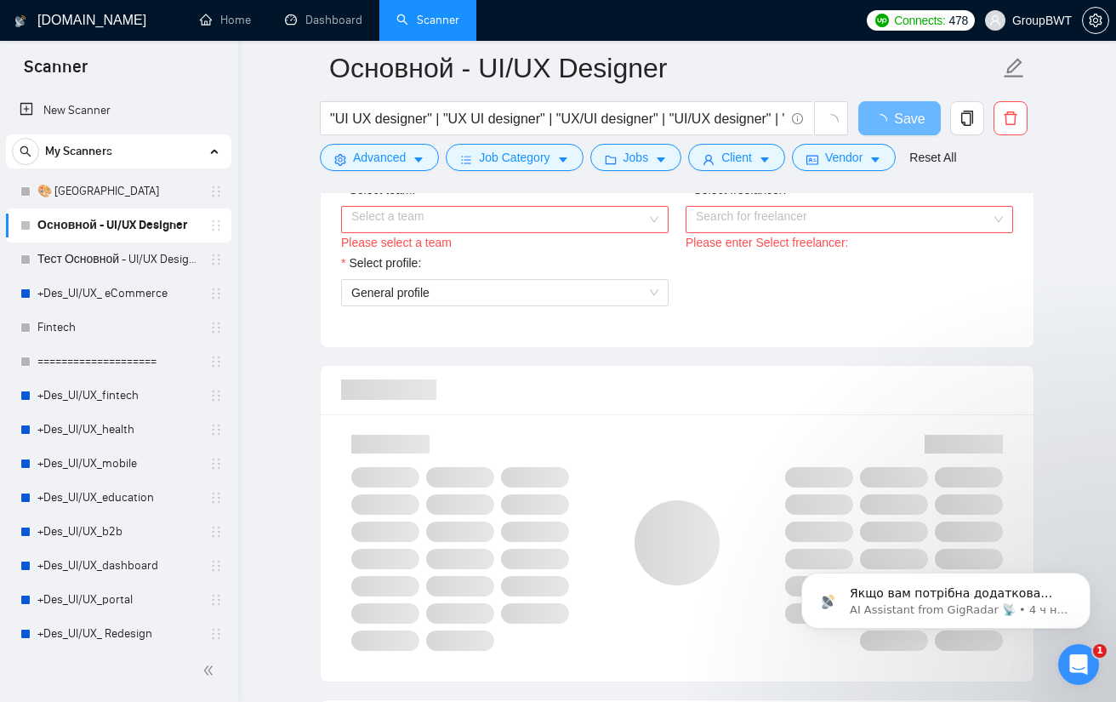
click at [481, 222] on input "Select team:" at bounding box center [498, 220] width 295 height 26
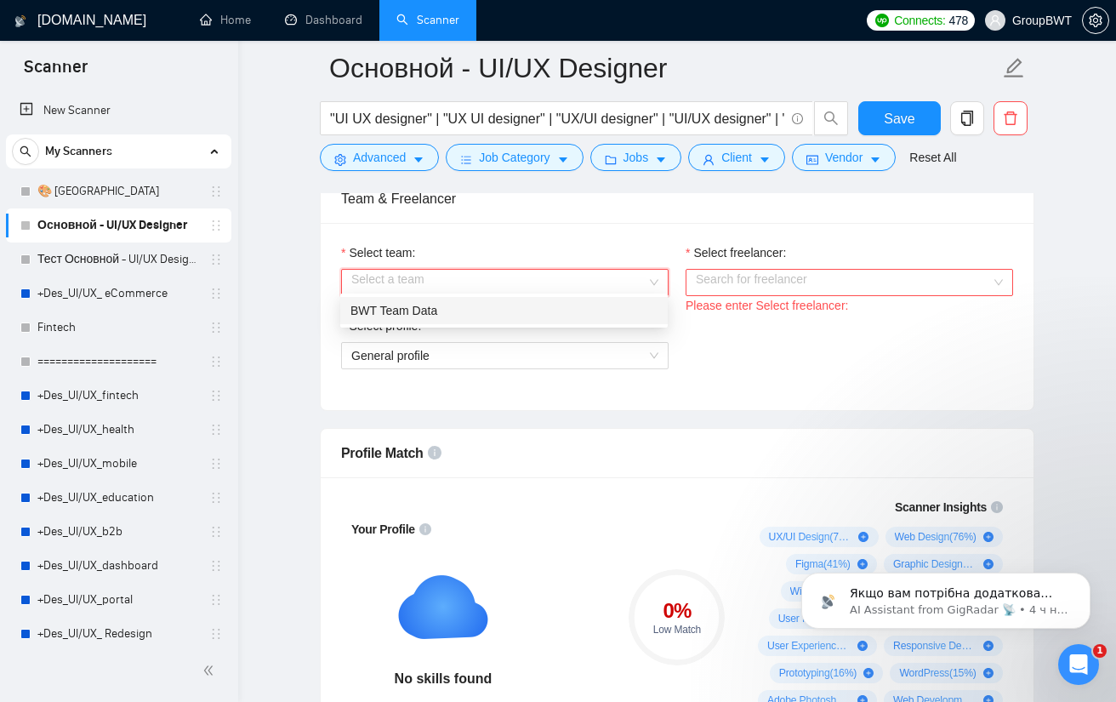
click at [463, 257] on div "Select team:" at bounding box center [505, 256] width 328 height 26
click at [454, 284] on input "Select team:" at bounding box center [498, 283] width 295 height 26
click at [459, 309] on div "BWT Team Data" at bounding box center [503, 310] width 307 height 19
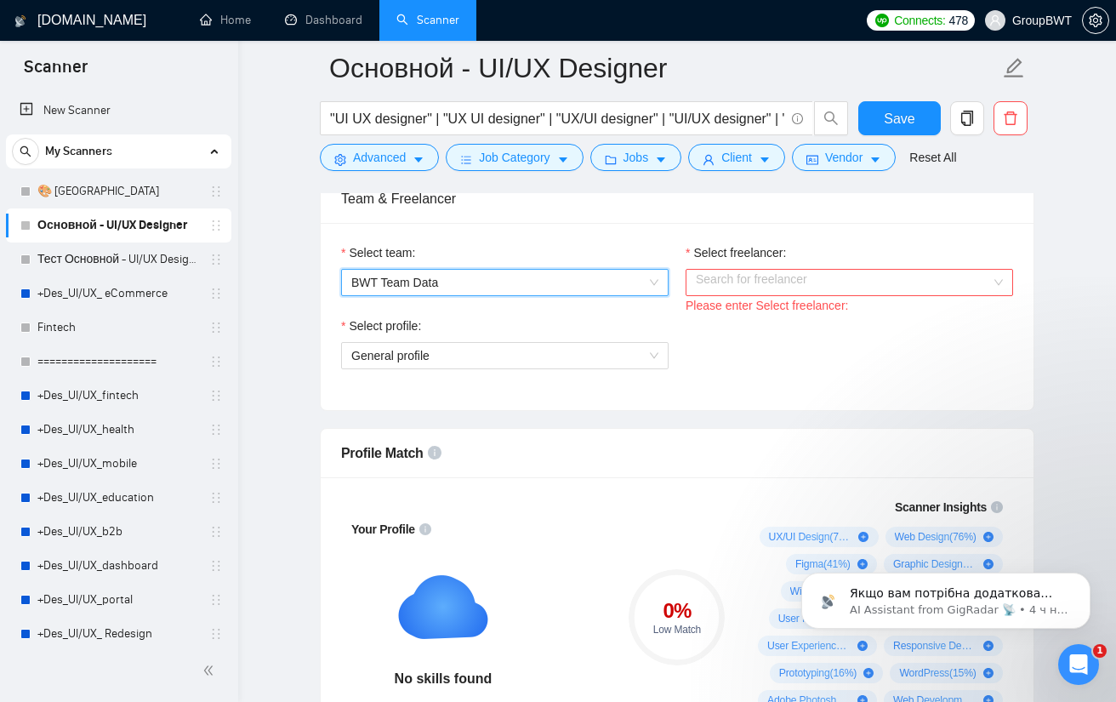
drag, startPoint x: 801, startPoint y: 265, endPoint x: 795, endPoint y: 276, distance: 13.7
click at [803, 270] on input "Select freelancer:" at bounding box center [843, 283] width 295 height 26
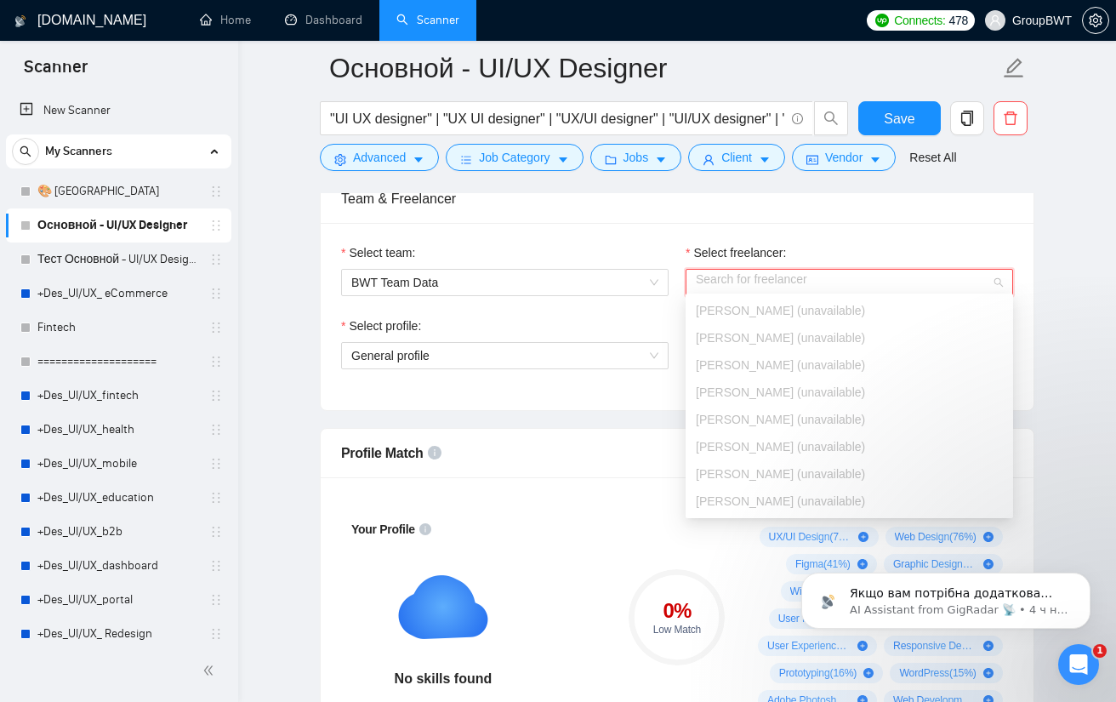
click at [719, 225] on div "Select team: BWT Team Data Select freelancer: Search for freelancer Please ente…" at bounding box center [677, 316] width 713 height 187
click at [818, 287] on input "Select freelancer:" at bounding box center [843, 283] width 295 height 26
click at [601, 243] on div "Select team:" at bounding box center [505, 256] width 328 height 26
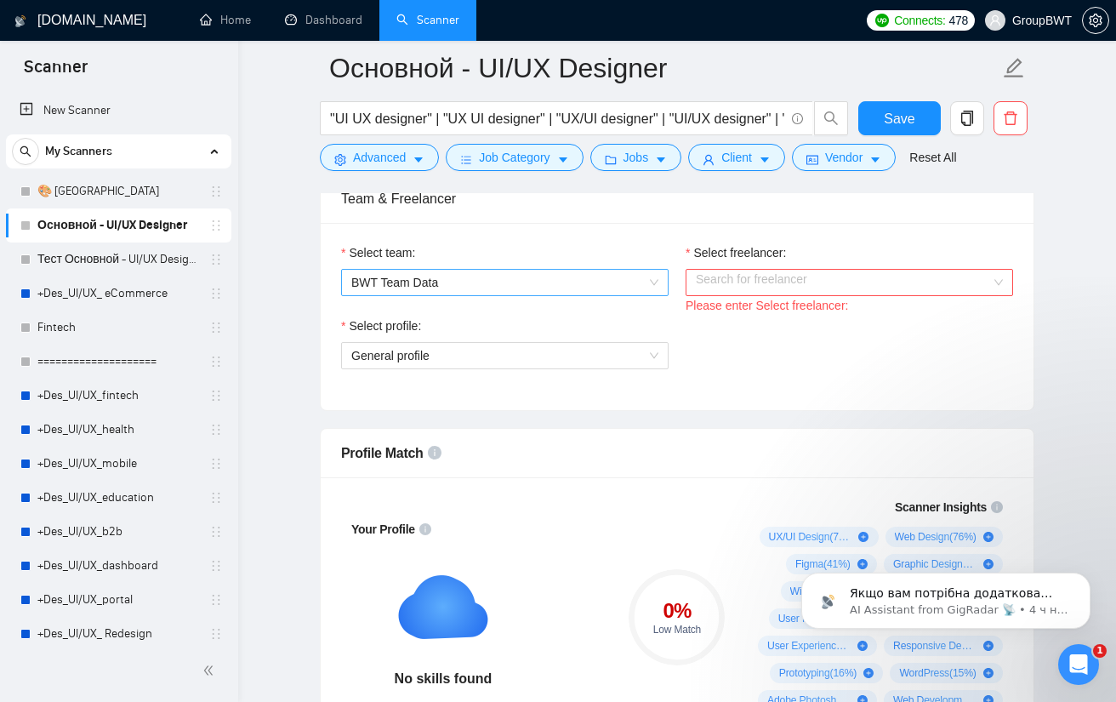
click at [544, 270] on span "BWT Team Data" at bounding box center [504, 283] width 307 height 26
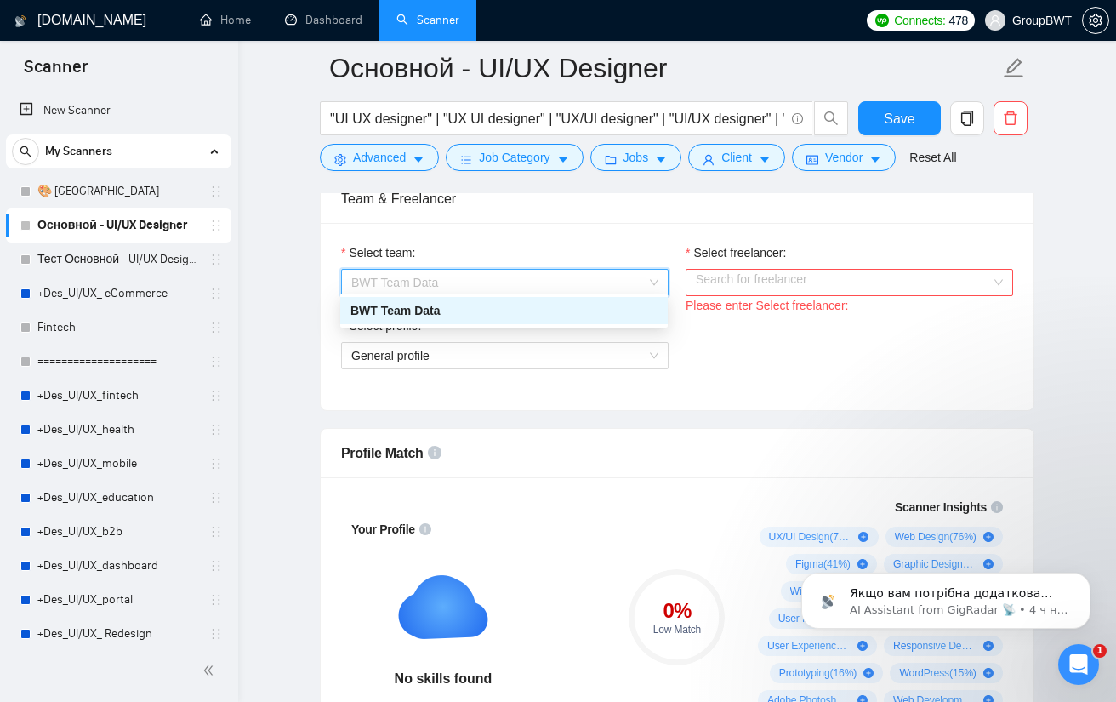
click at [497, 311] on div "BWT Team Data" at bounding box center [503, 310] width 307 height 19
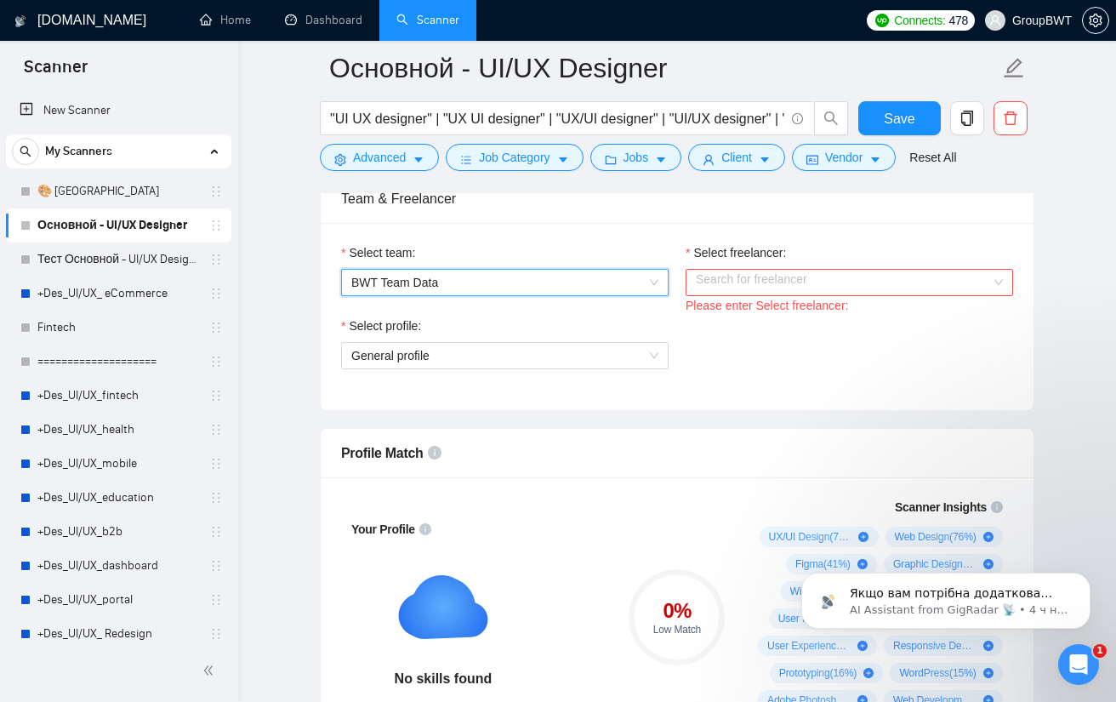
drag, startPoint x: 750, startPoint y: 262, endPoint x: 743, endPoint y: 270, distance: 10.8
click at [750, 263] on div "Select freelancer:" at bounding box center [850, 256] width 328 height 26
click at [735, 285] on input "Select freelancer:" at bounding box center [843, 283] width 295 height 26
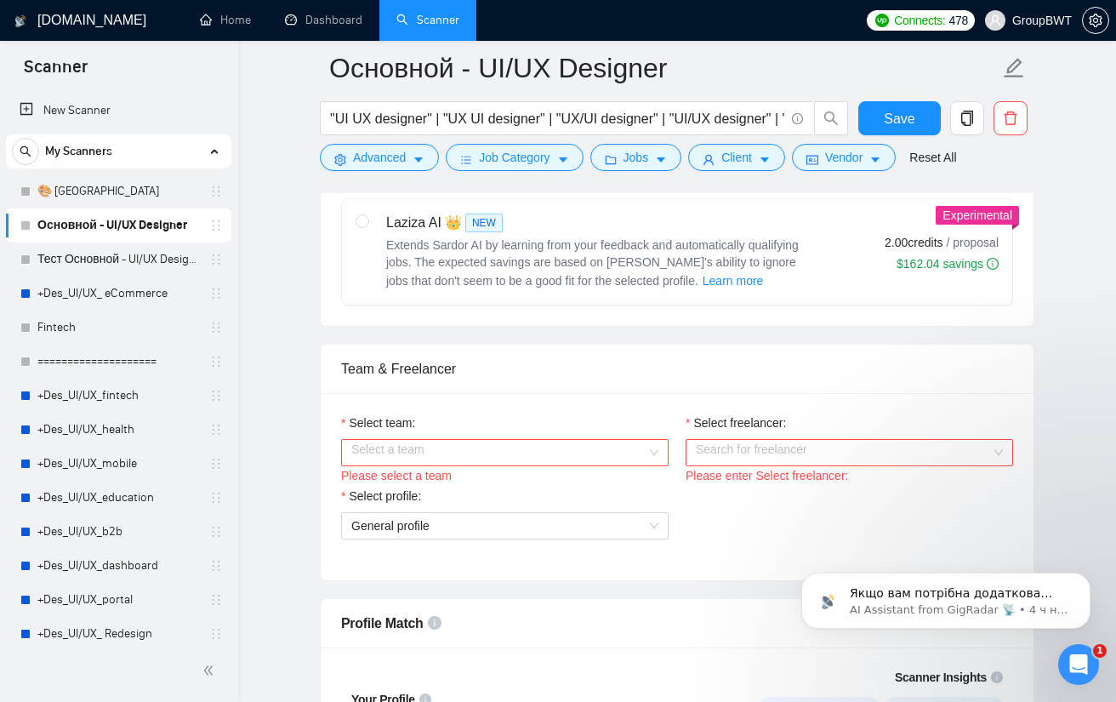
click at [598, 444] on input "Select team:" at bounding box center [498, 453] width 295 height 26
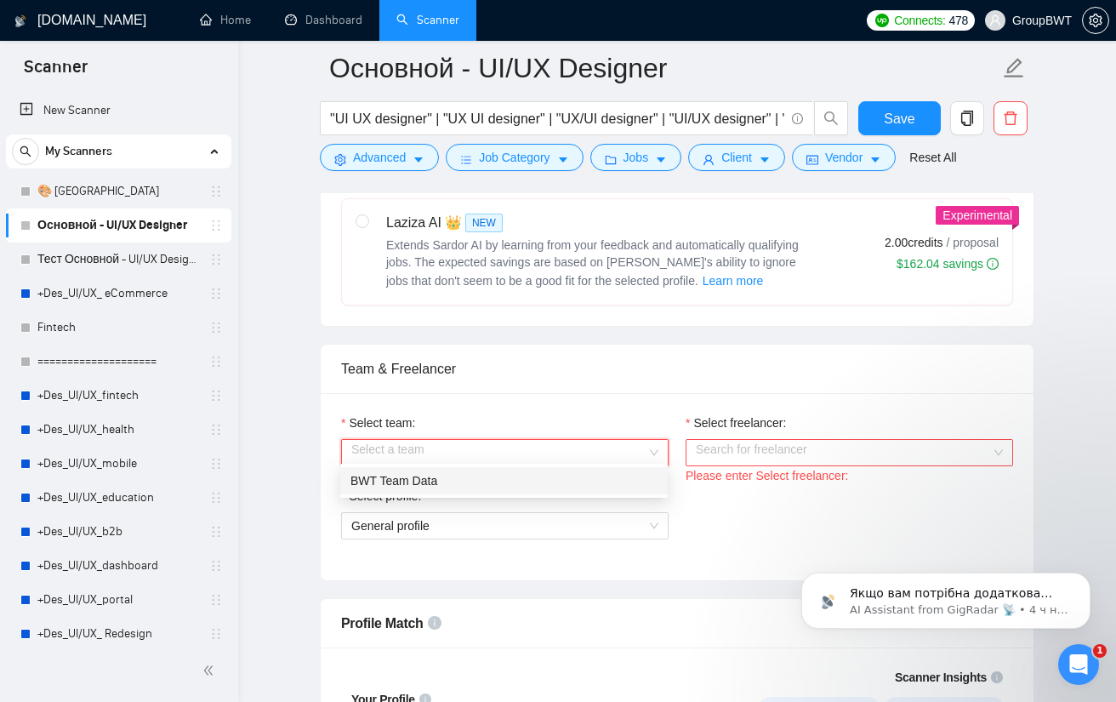
click at [488, 488] on div "BWT Team Data" at bounding box center [503, 480] width 307 height 19
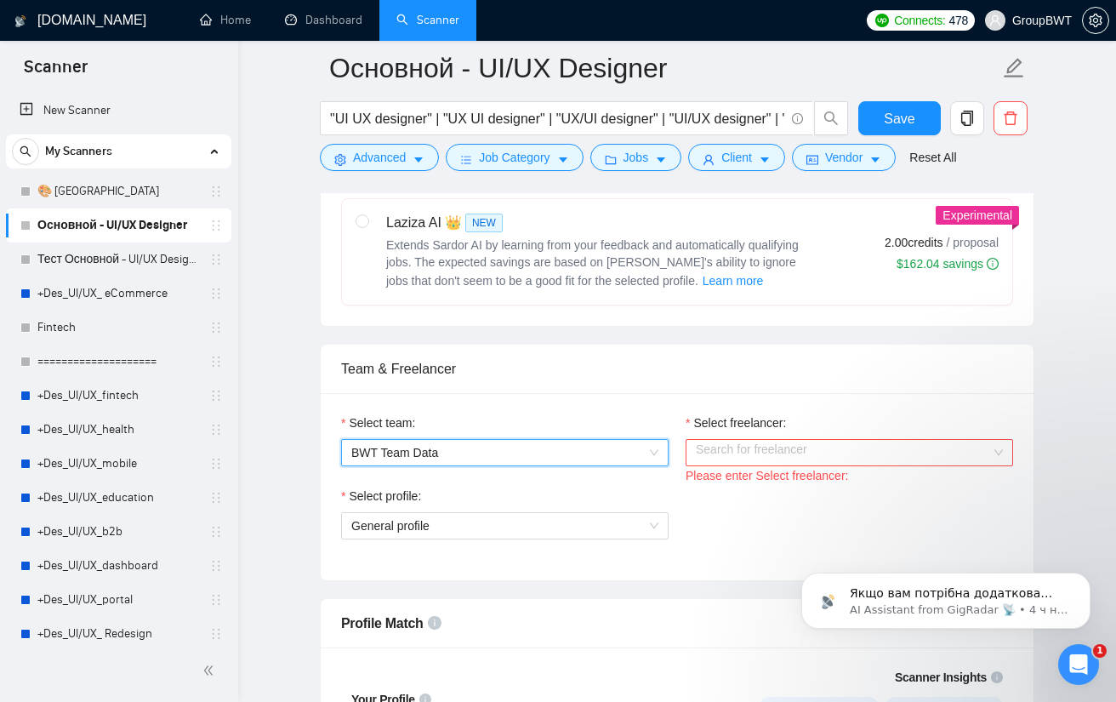
click at [745, 452] on input "Select freelancer:" at bounding box center [843, 453] width 295 height 26
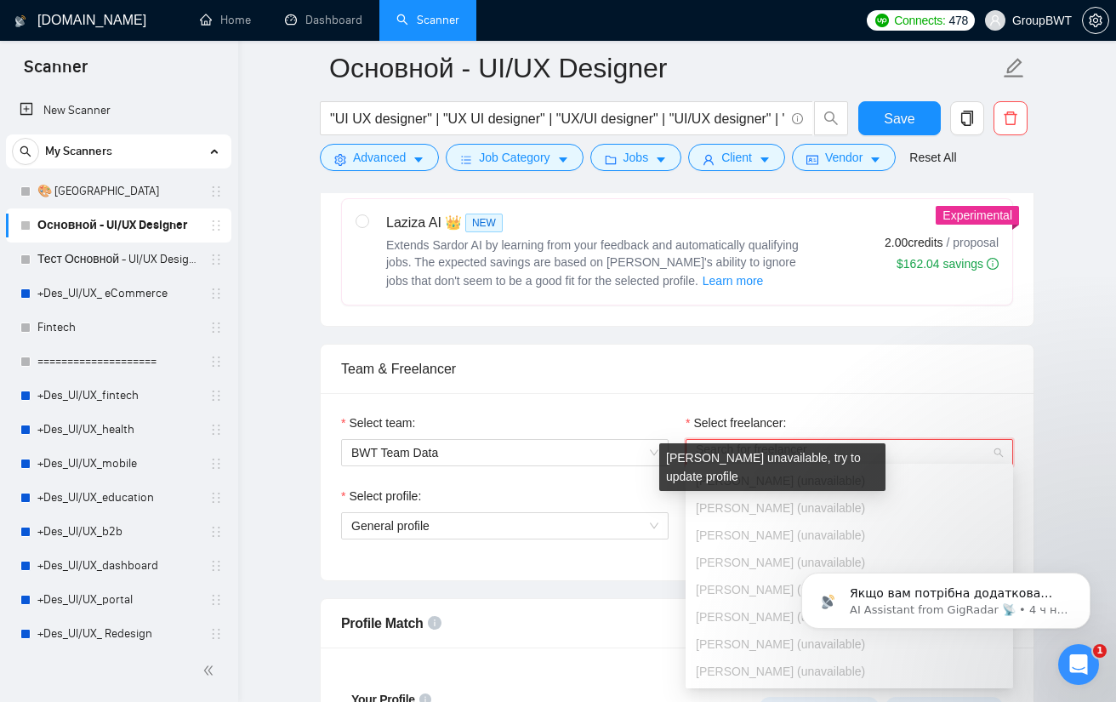
click at [778, 486] on div "Ihor Radchenko unavailable, try to update profile" at bounding box center [772, 467] width 226 height 48
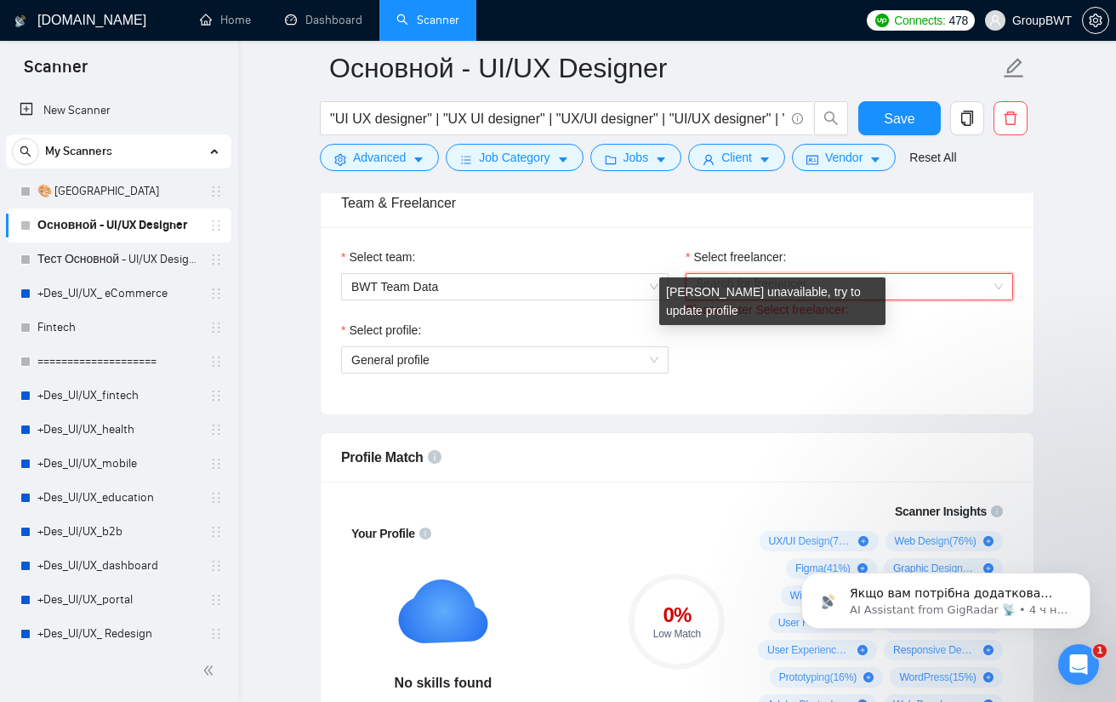
scroll to position [936, 0]
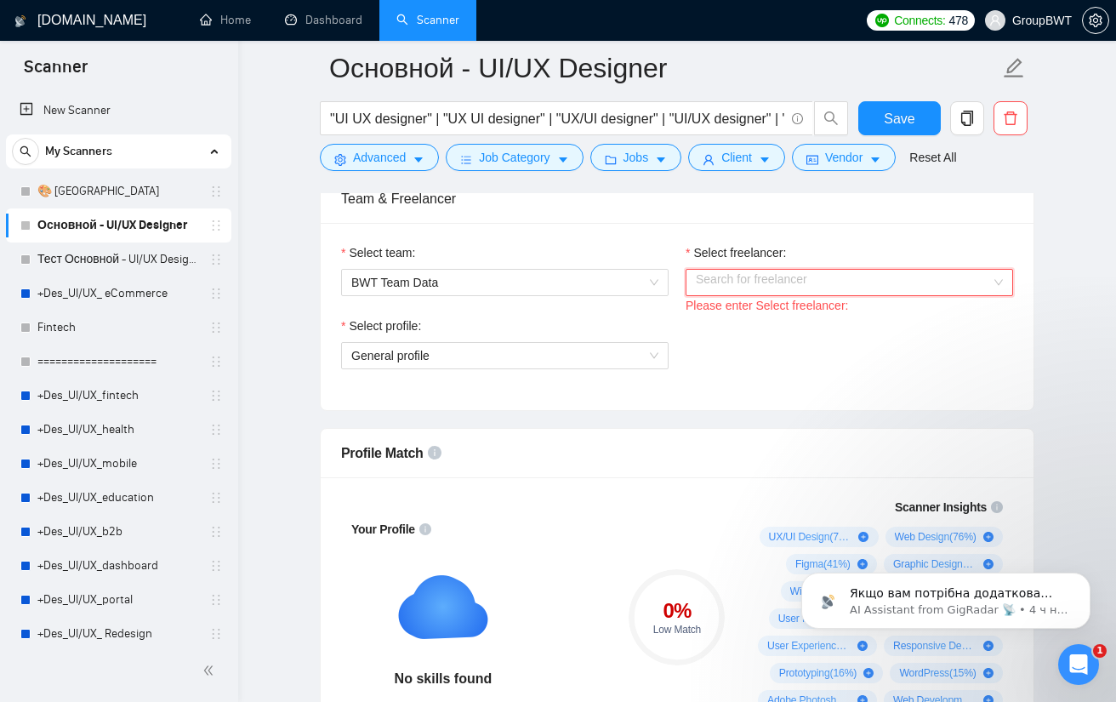
click at [919, 270] on input "Select freelancer:" at bounding box center [843, 283] width 295 height 26
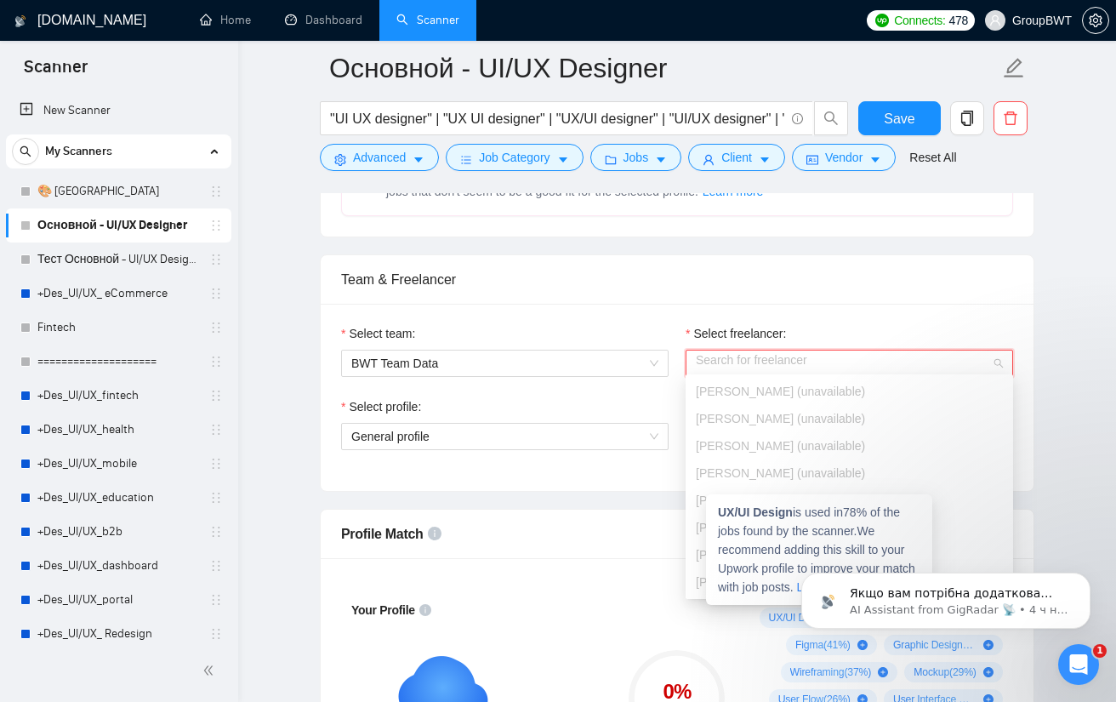
scroll to position [851, 0]
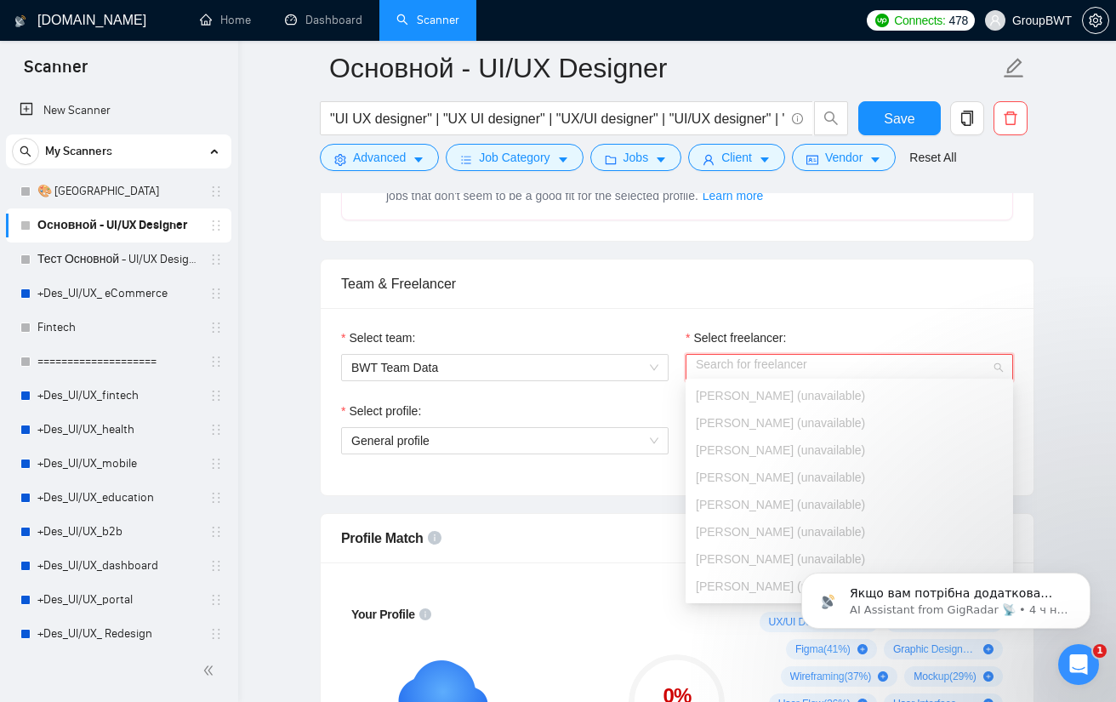
click at [766, 409] on div "Eugene Yushenko (unavailable)" at bounding box center [850, 422] width 328 height 27
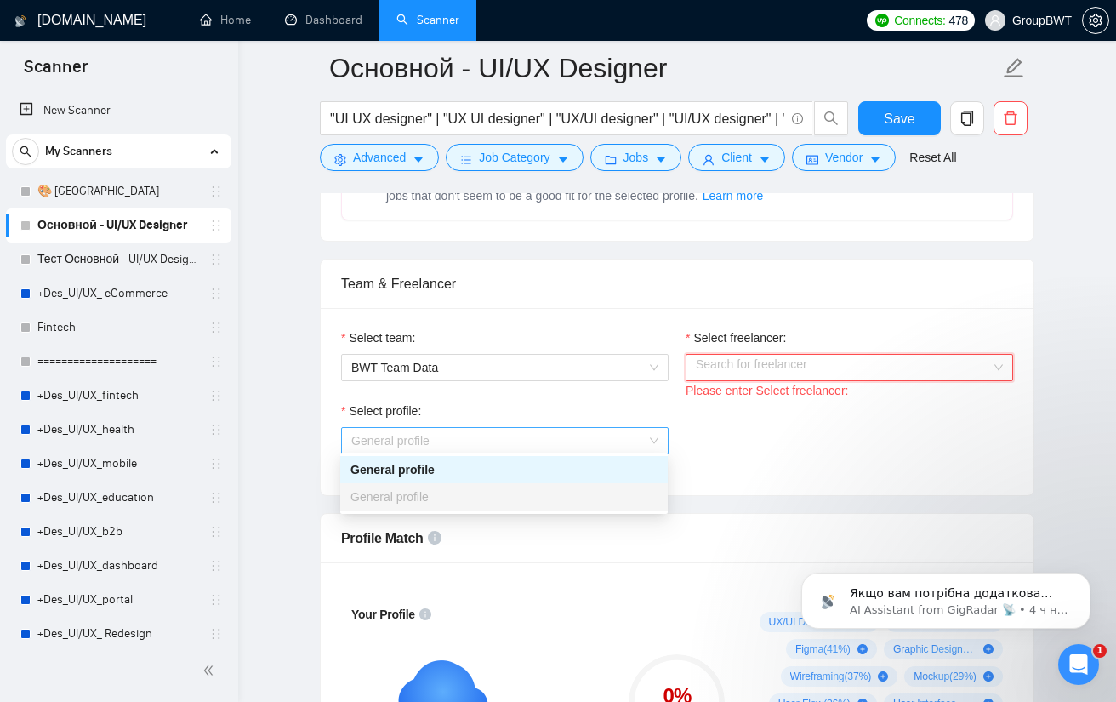
click at [508, 447] on span "General profile" at bounding box center [504, 441] width 307 height 26
click at [801, 441] on div "Select profile: General profile" at bounding box center [677, 438] width 689 height 73
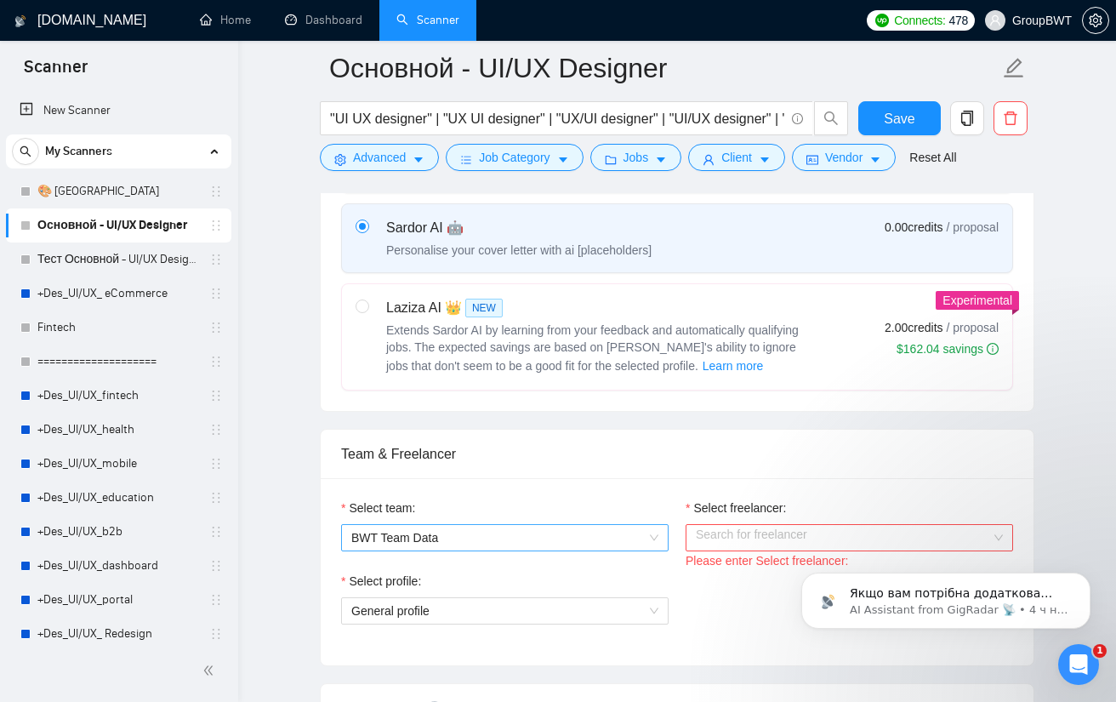
scroll to position [681, 0]
click at [589, 527] on span "BWT Team Data" at bounding box center [504, 538] width 307 height 26
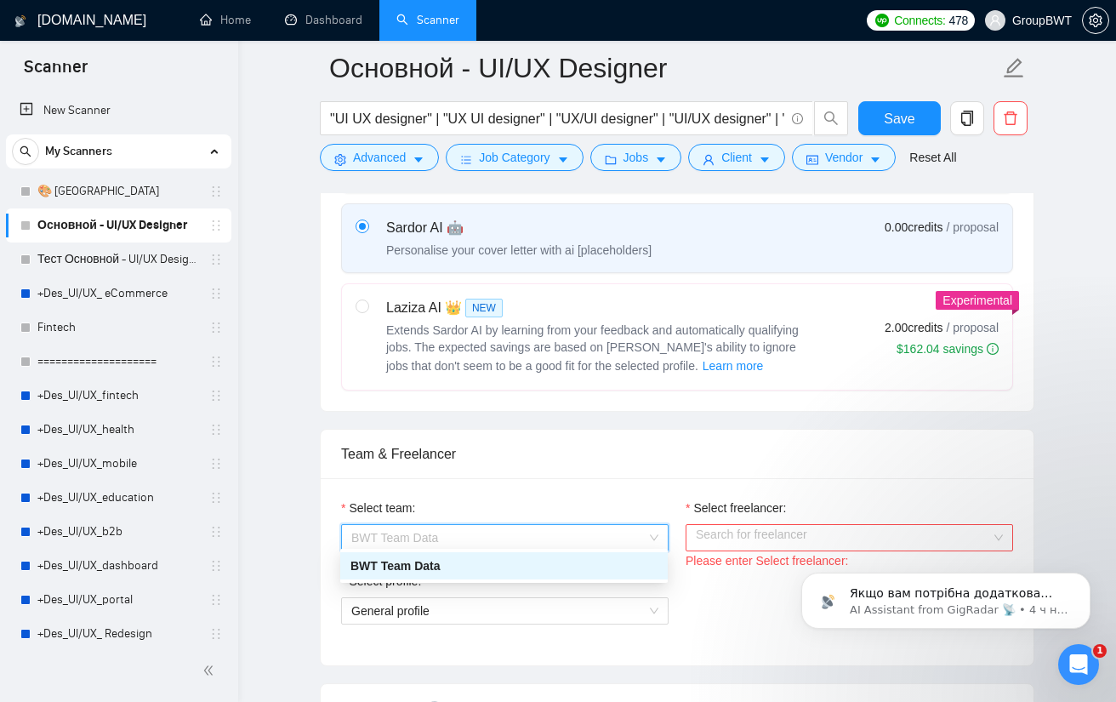
click at [631, 525] on span "BWT Team Data" at bounding box center [504, 538] width 307 height 26
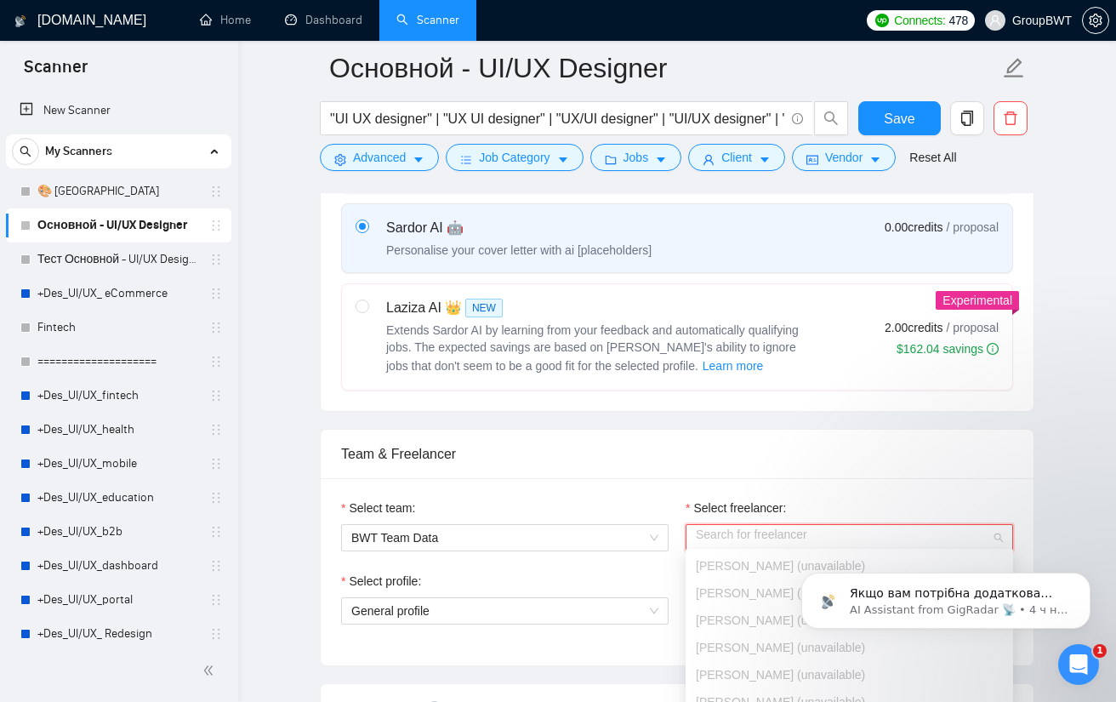
click at [711, 528] on input "Select freelancer:" at bounding box center [843, 538] width 295 height 26
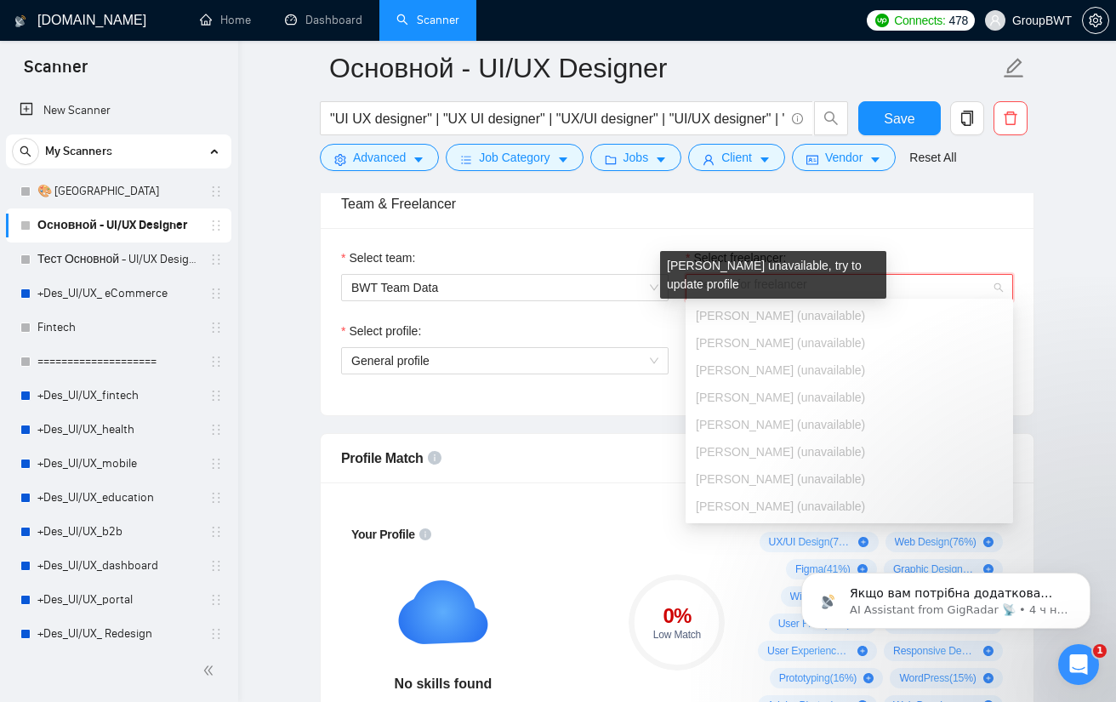
scroll to position [936, 0]
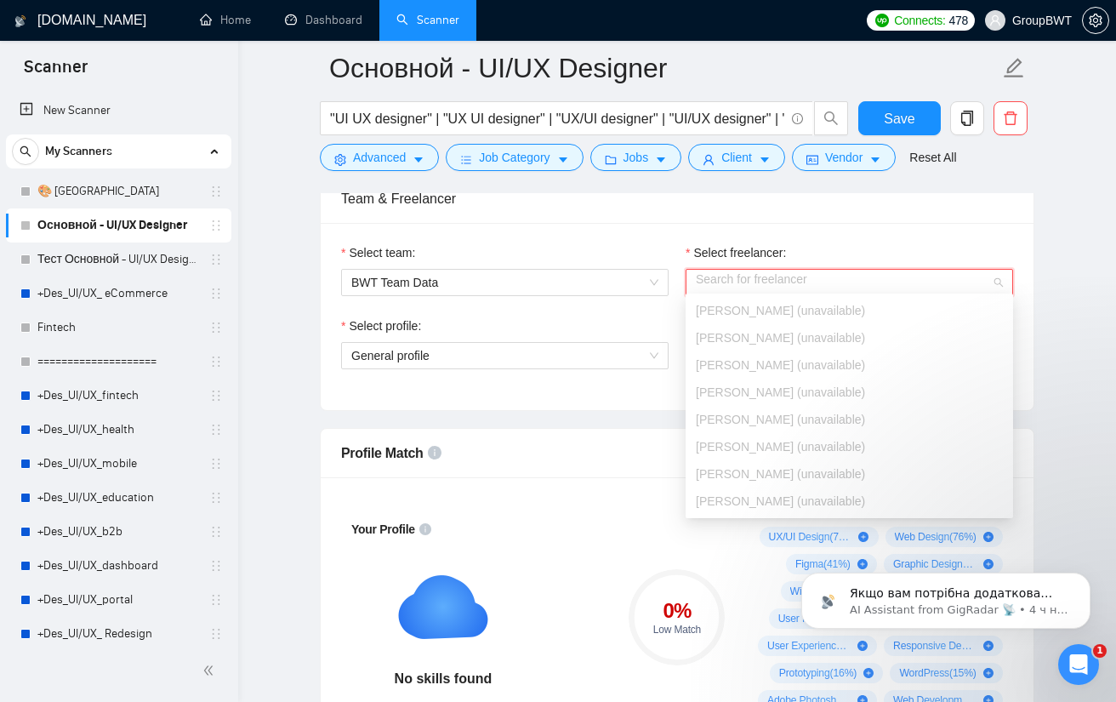
click at [767, 443] on span "Denis Chesanovskiy (unavailable)" at bounding box center [780, 447] width 169 height 14
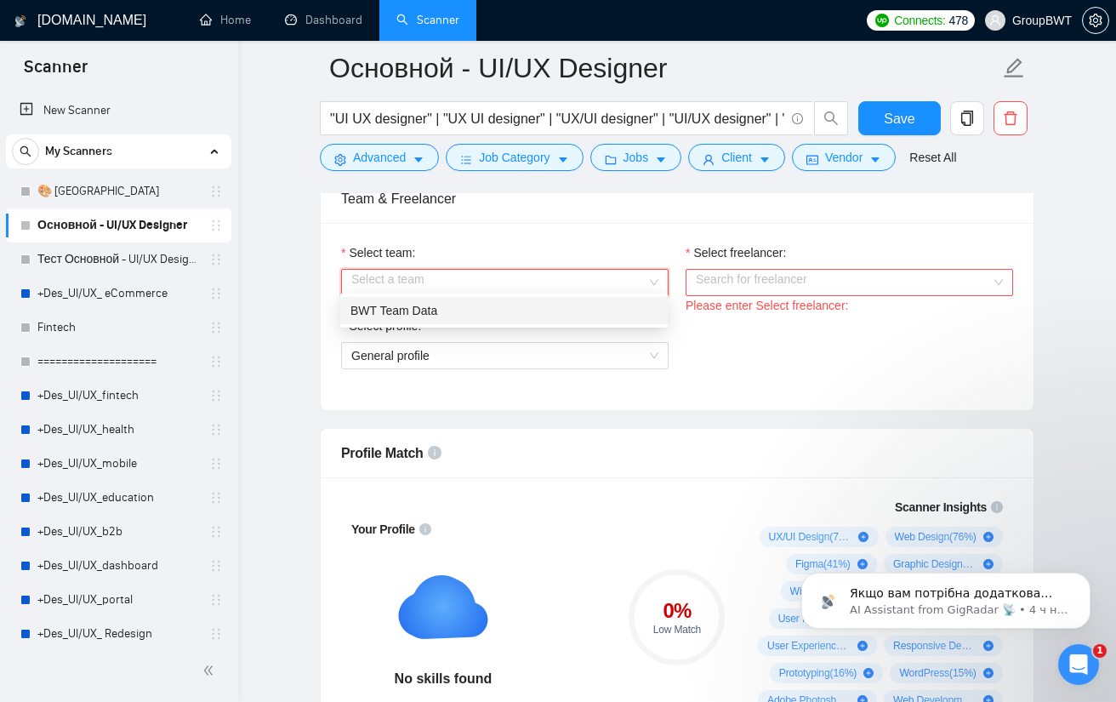
click at [583, 276] on input "Select team:" at bounding box center [498, 283] width 295 height 26
click at [500, 312] on div "BWT Team Data" at bounding box center [503, 310] width 307 height 19
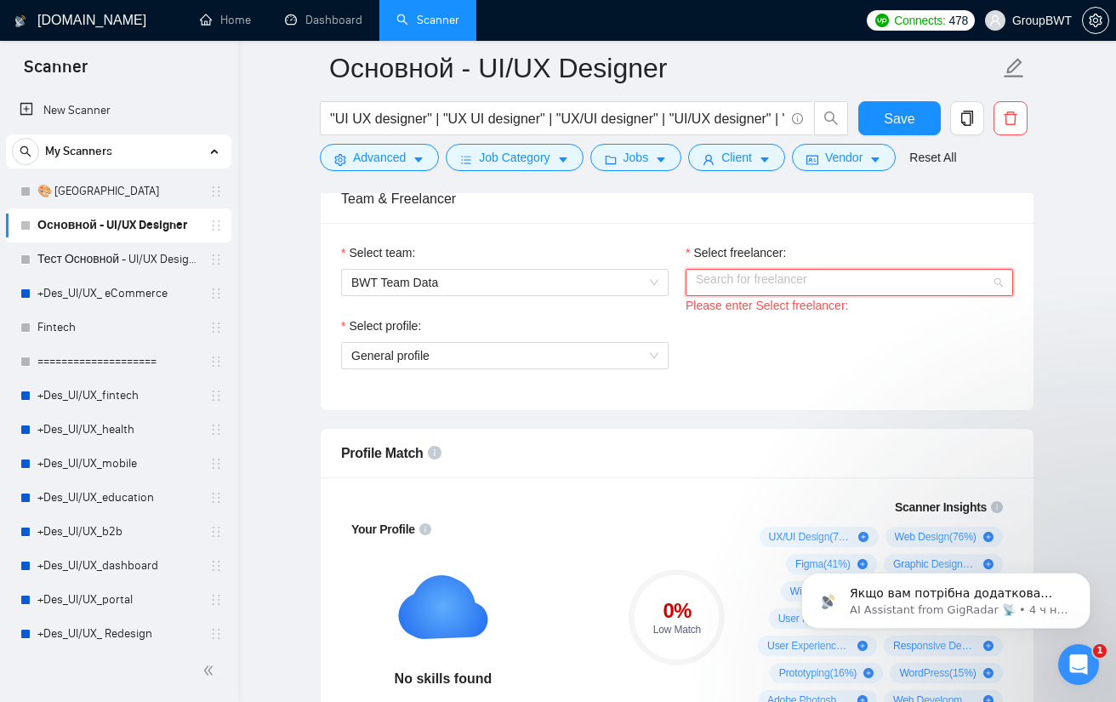
click at [783, 278] on input "Select freelancer:" at bounding box center [843, 283] width 295 height 26
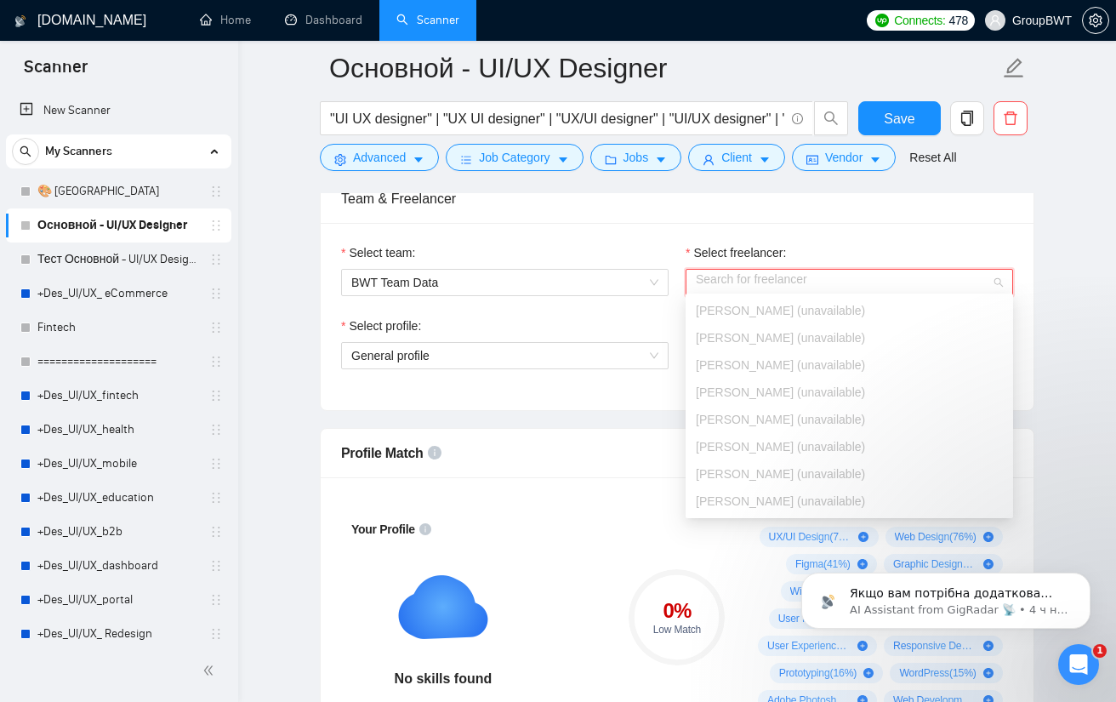
click at [787, 368] on span "[PERSON_NAME] (unavailable)" at bounding box center [780, 365] width 169 height 14
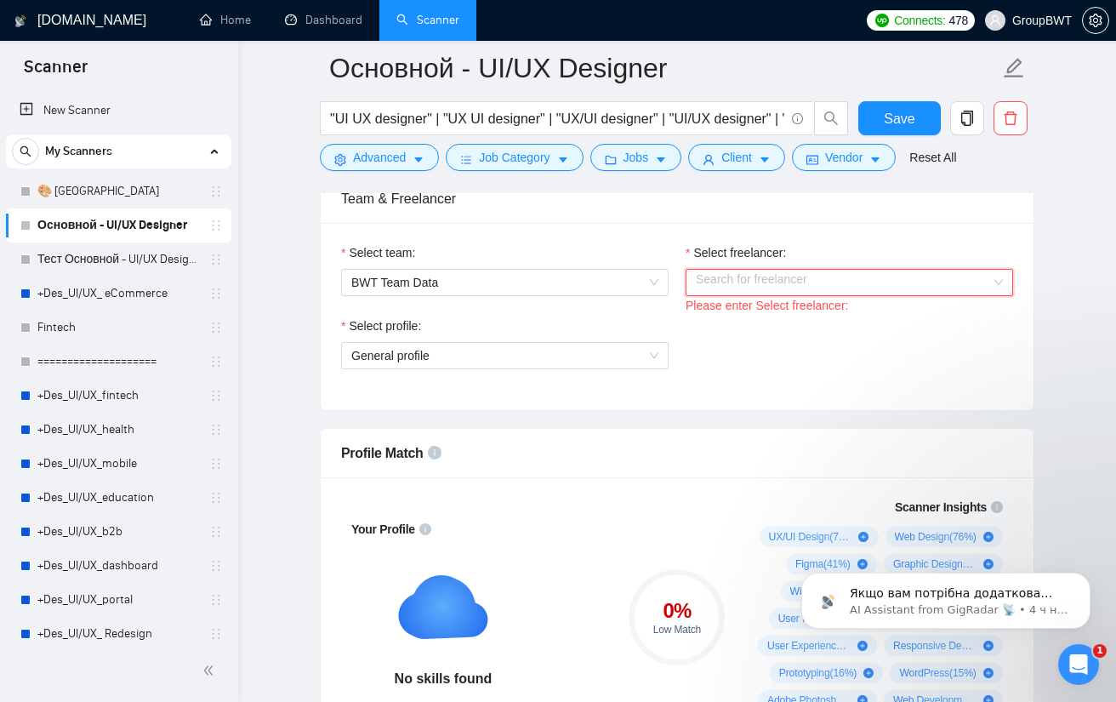
click at [766, 282] on input "Select freelancer:" at bounding box center [843, 283] width 295 height 26
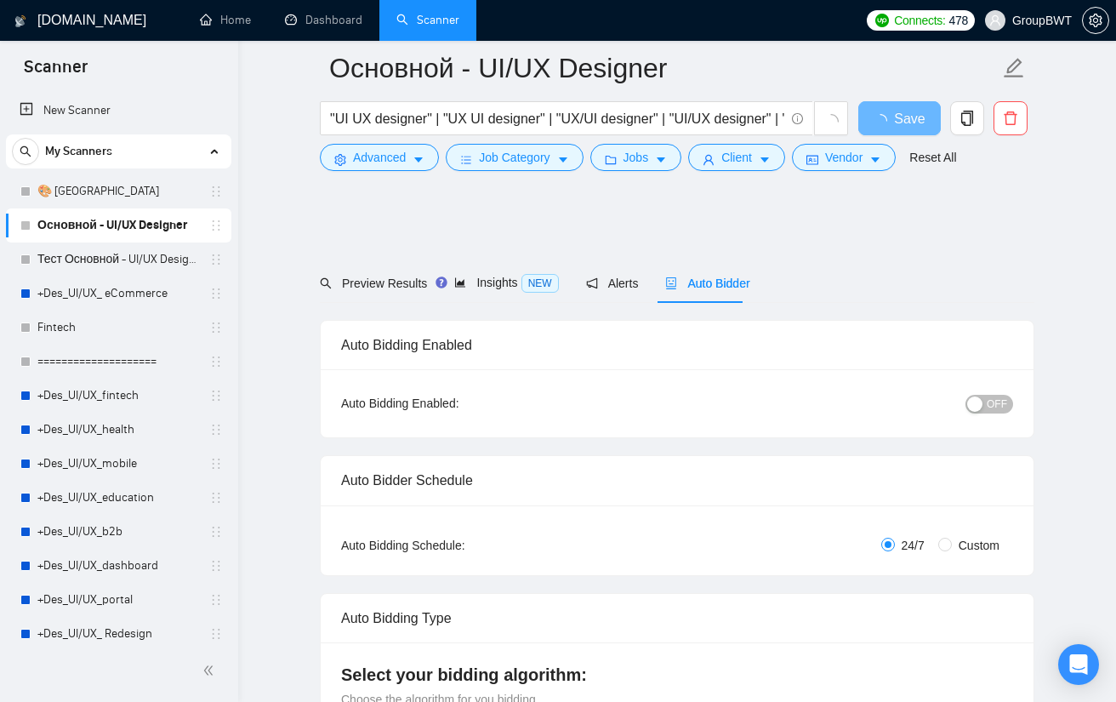
scroll to position [936, 0]
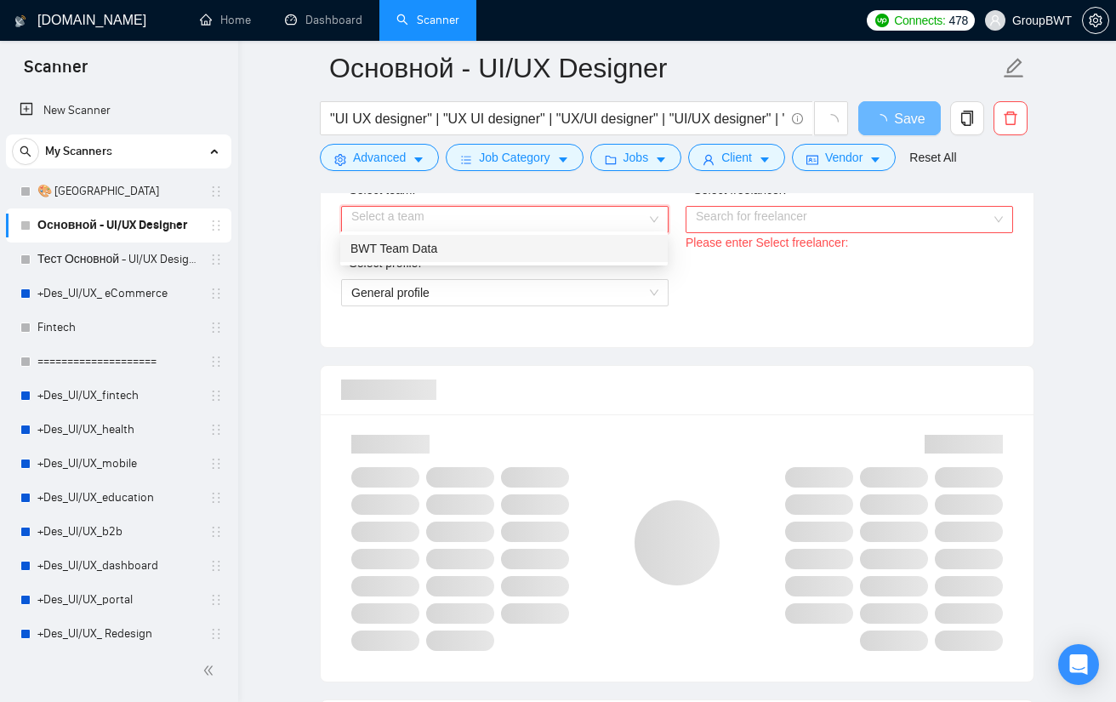
click at [550, 213] on input "Select team:" at bounding box center [498, 220] width 295 height 26
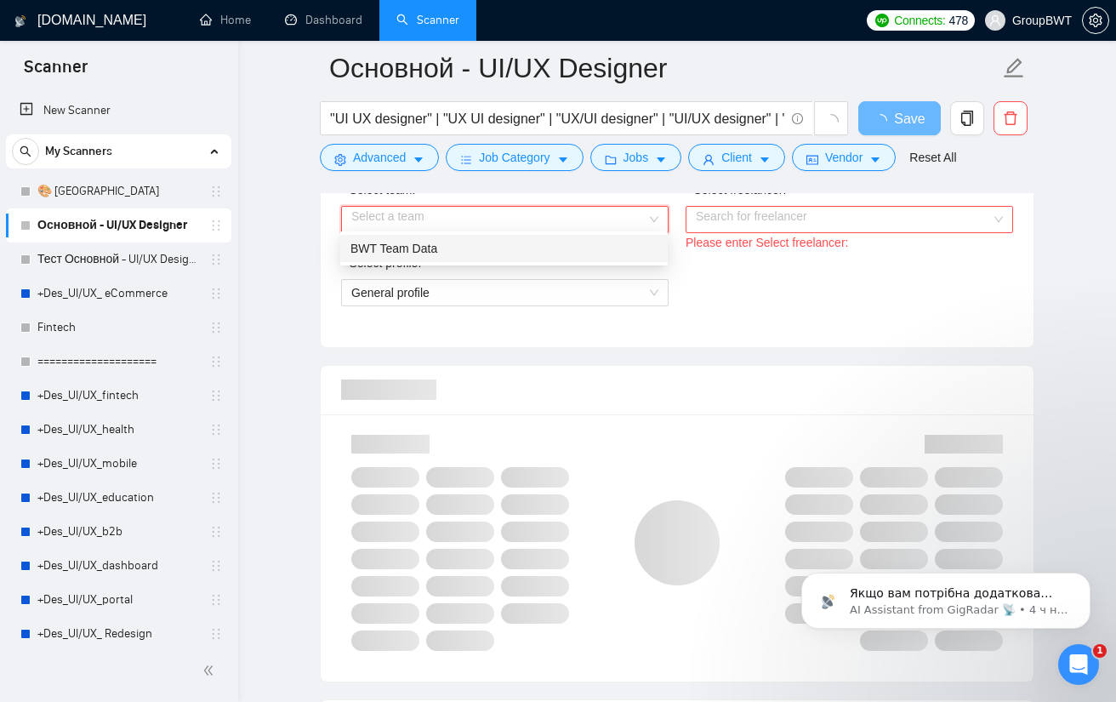
scroll to position [0, 0]
click at [478, 248] on div "BWT Team Data" at bounding box center [503, 248] width 307 height 19
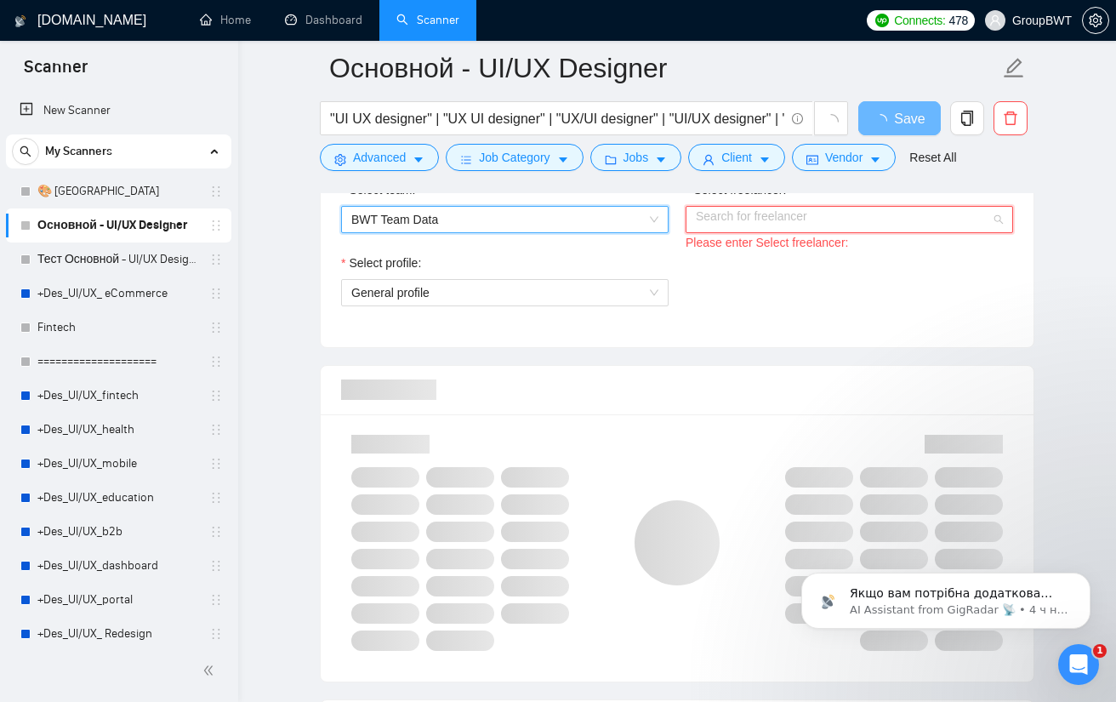
click at [759, 214] on input "Select freelancer:" at bounding box center [843, 220] width 295 height 26
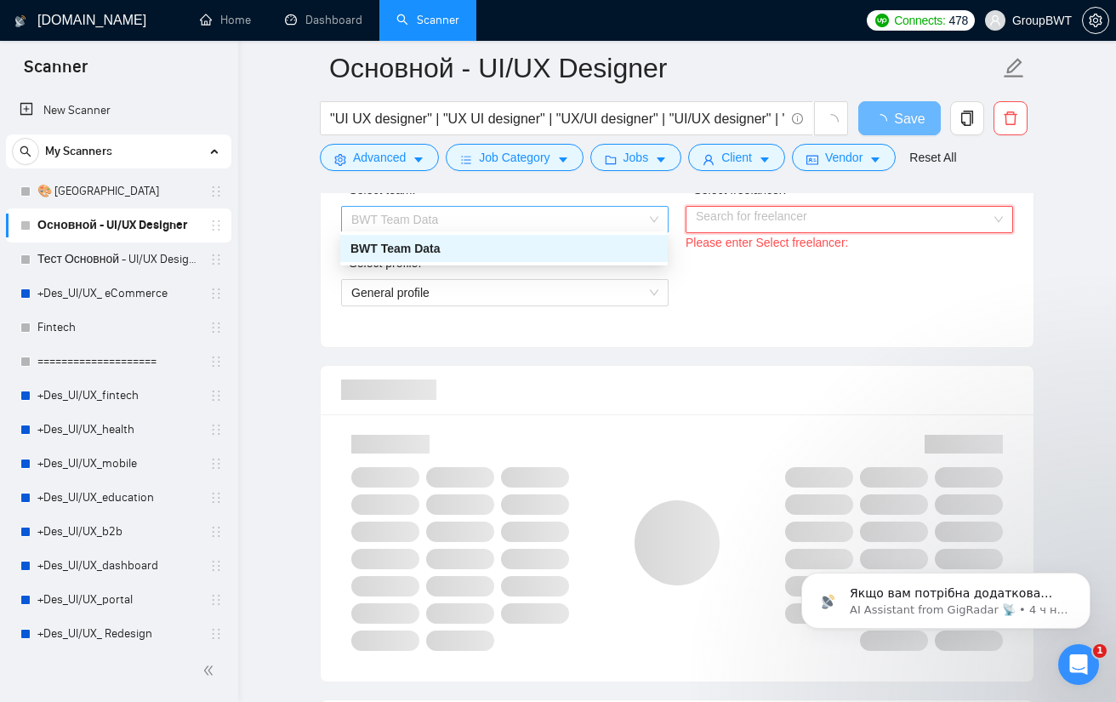
click at [578, 215] on span "BWT Team Data" at bounding box center [504, 220] width 307 height 26
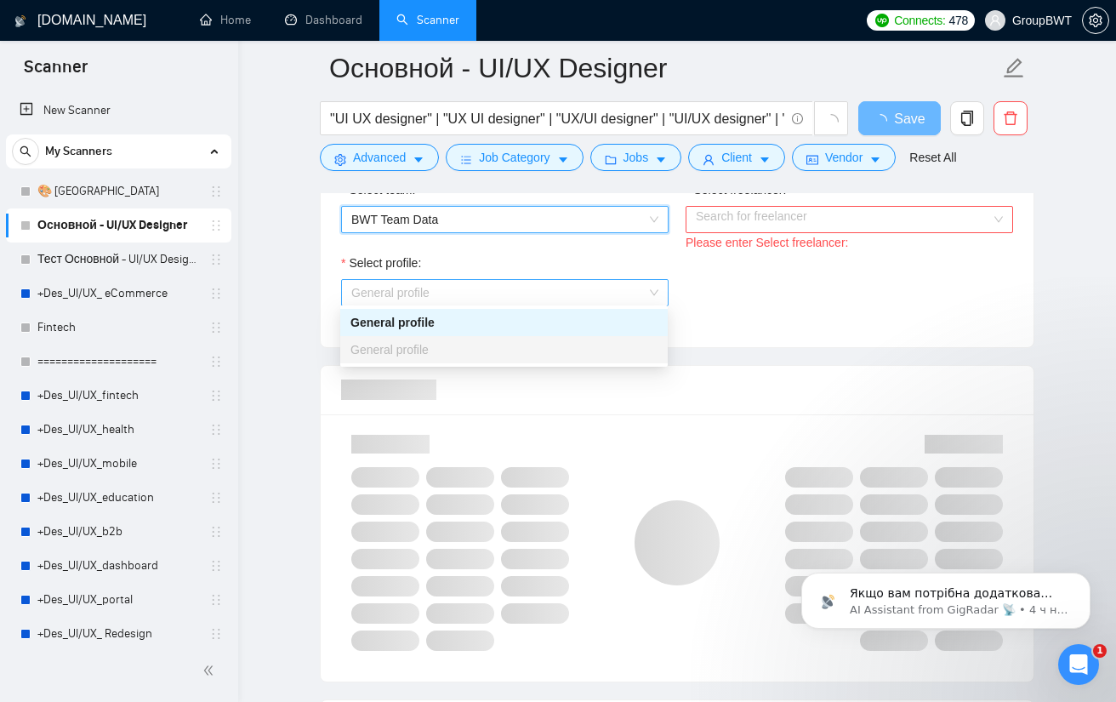
click at [505, 287] on span "General profile" at bounding box center [504, 293] width 307 height 26
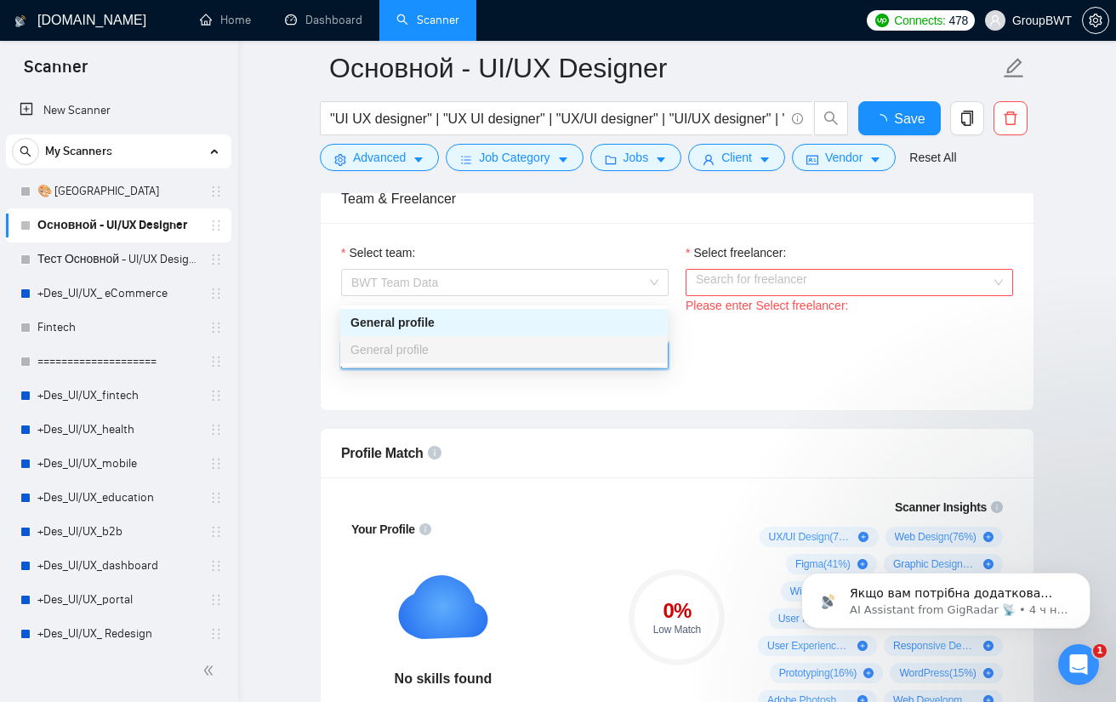
click at [505, 287] on span "BWT Team Data" at bounding box center [504, 283] width 307 height 26
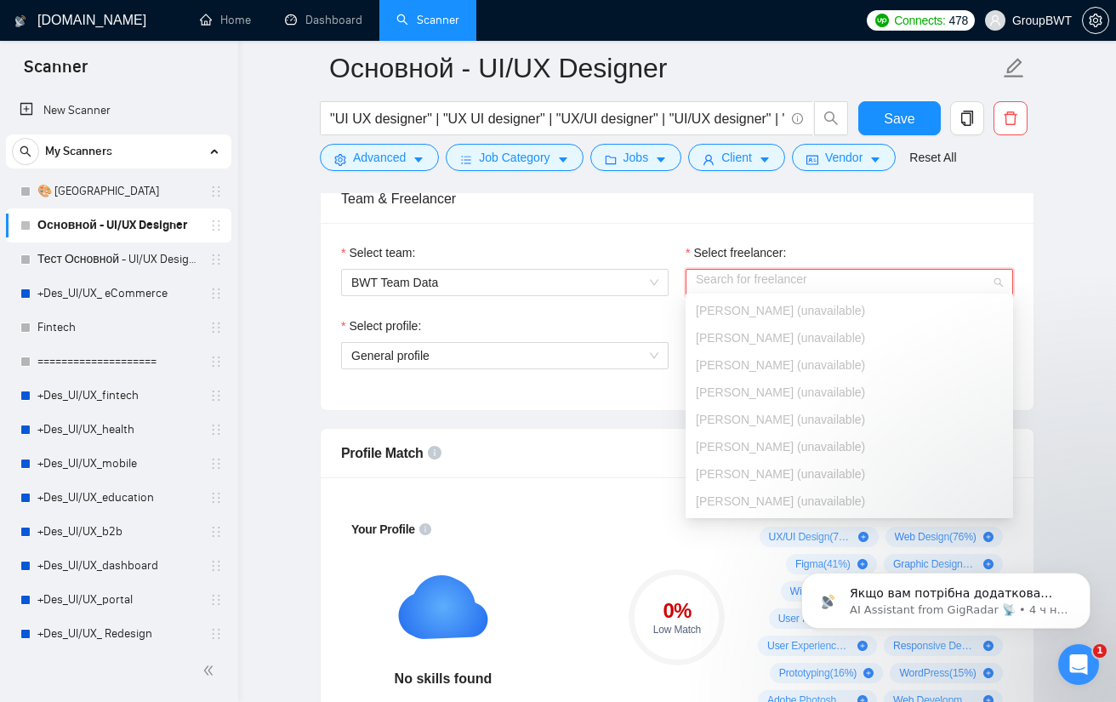
click at [754, 284] on input "Select freelancer:" at bounding box center [843, 283] width 295 height 26
click at [602, 290] on span "BWT Team Data" at bounding box center [504, 283] width 307 height 26
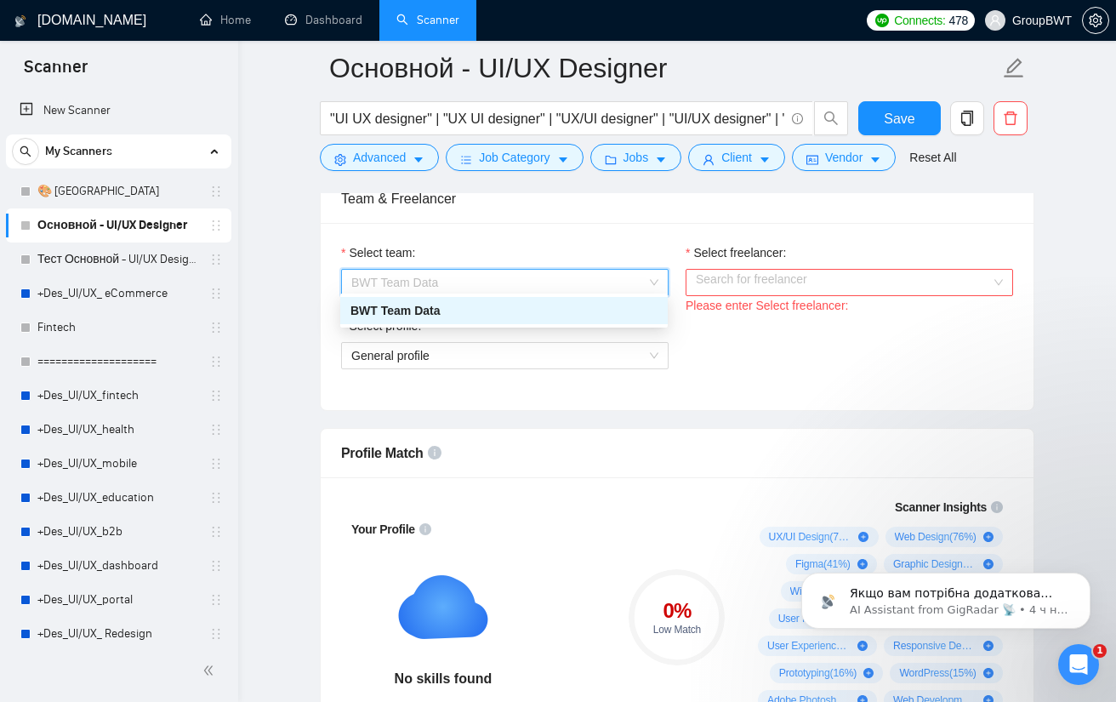
drag, startPoint x: 536, startPoint y: 322, endPoint x: 722, endPoint y: 290, distance: 189.1
click at [538, 322] on div "BWT Team Data" at bounding box center [504, 310] width 328 height 27
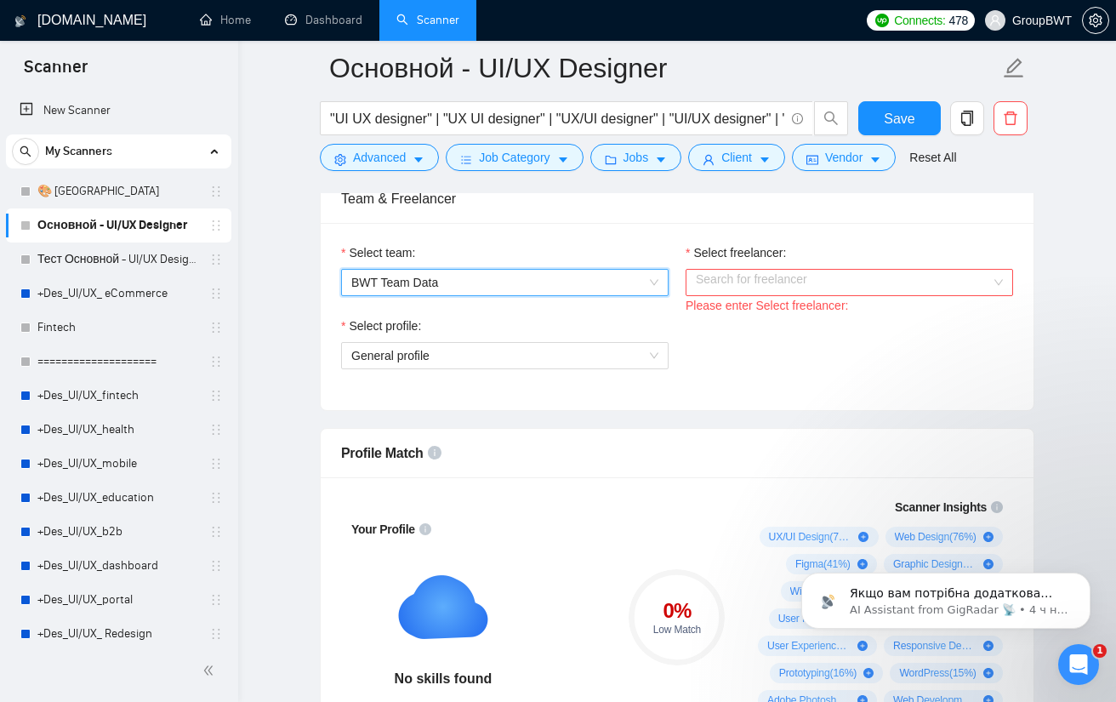
click at [757, 278] on input "Select freelancer:" at bounding box center [843, 283] width 295 height 26
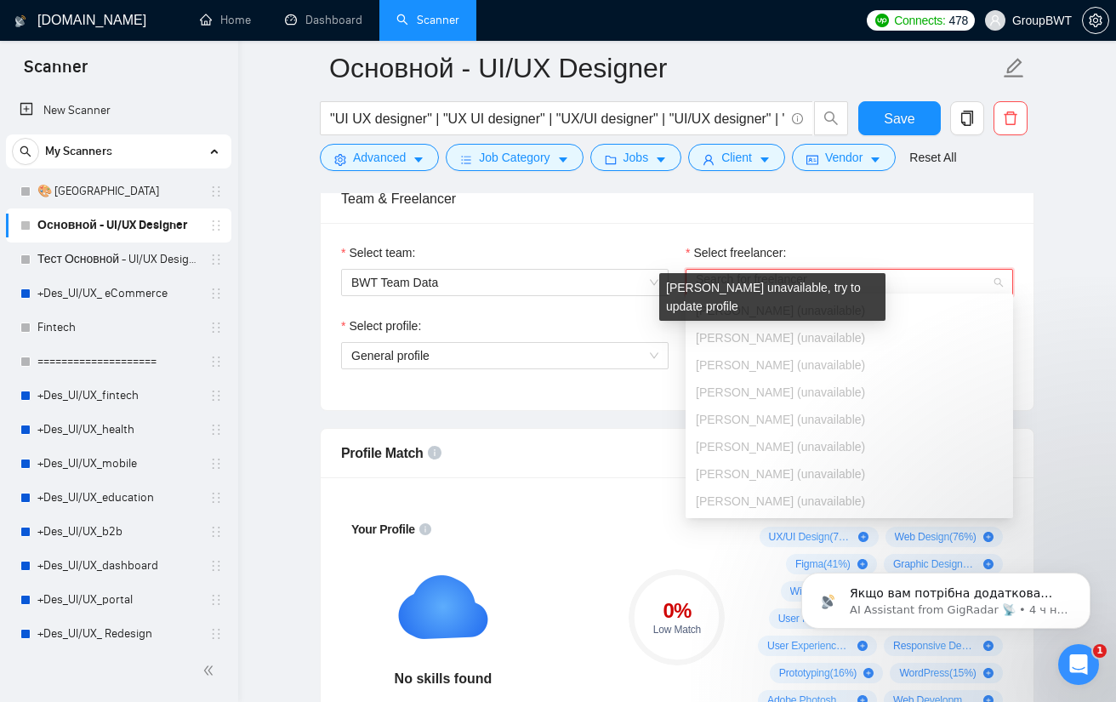
click at [731, 331] on span "[PERSON_NAME] (unavailable)" at bounding box center [780, 338] width 169 height 14
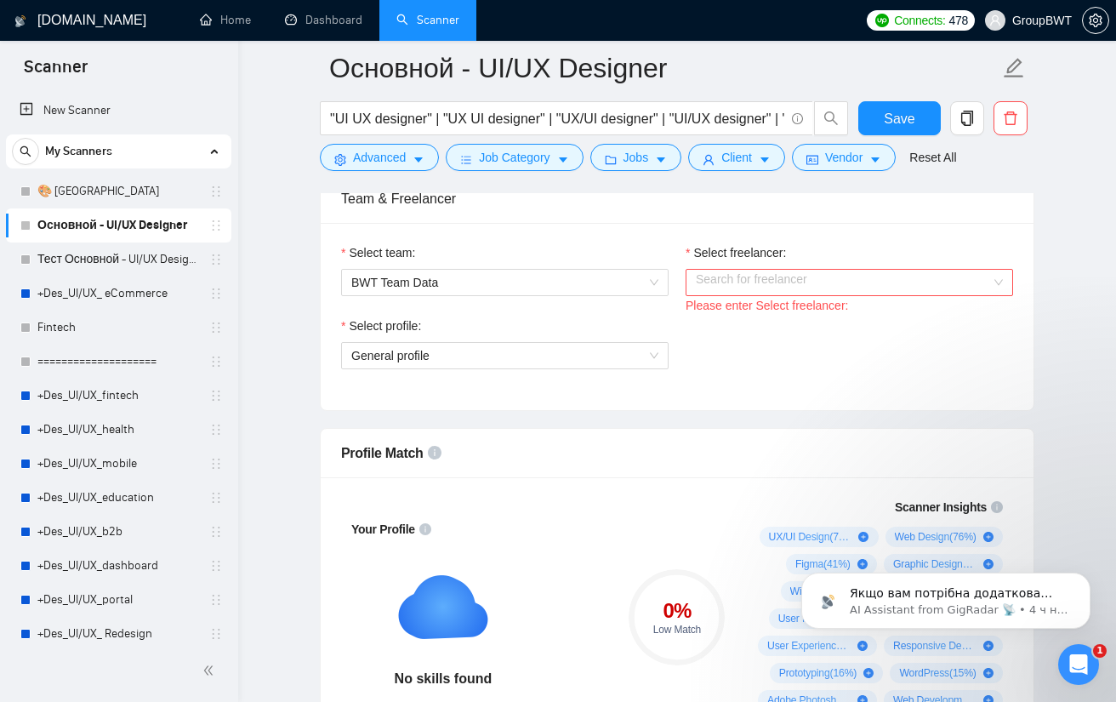
click at [658, 229] on div "Select team: BWT Team Data Select freelancer: Search for freelancer Please ente…" at bounding box center [677, 316] width 713 height 187
